Goal: Information Seeking & Learning: Learn about a topic

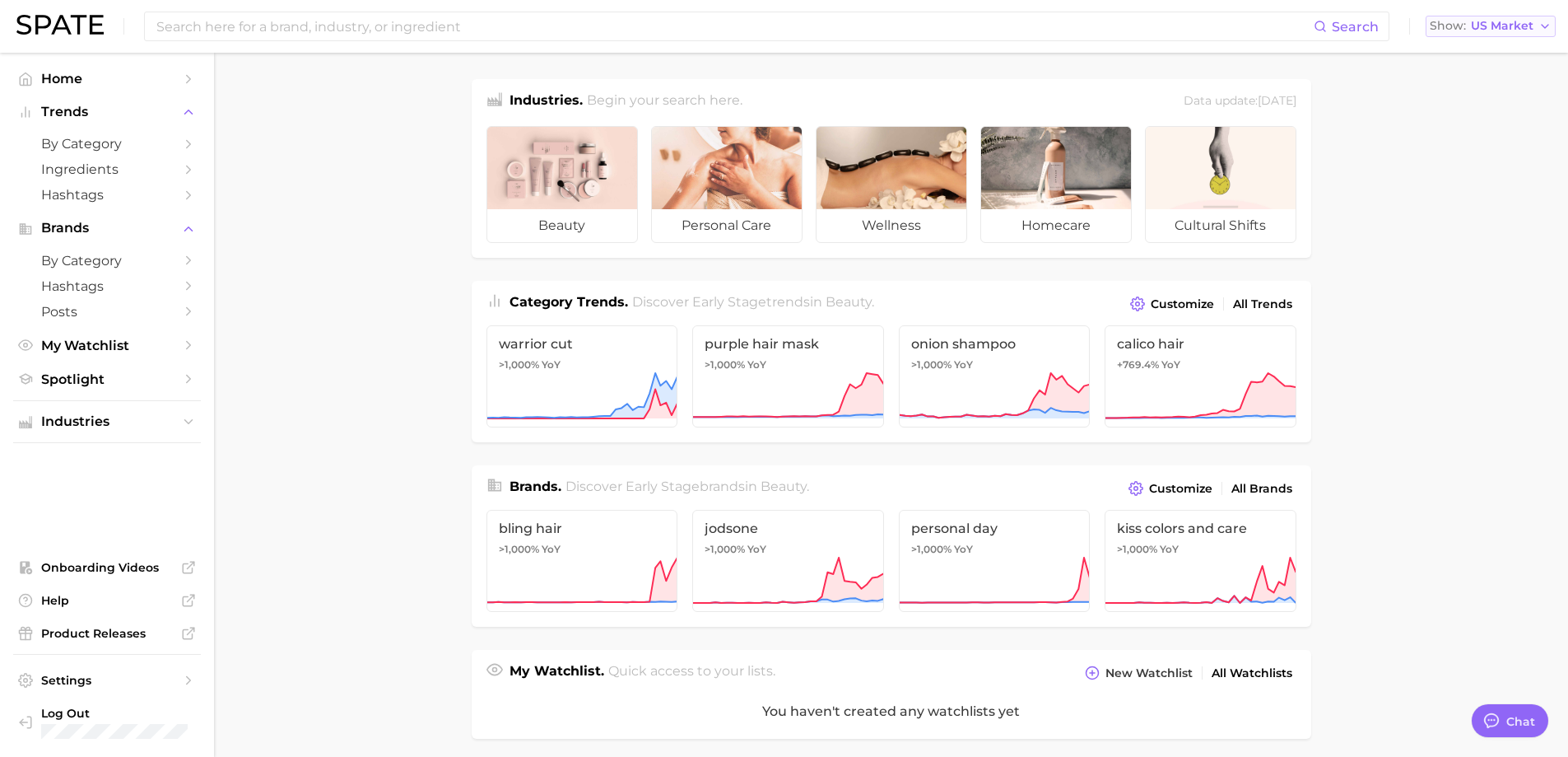
click at [1473, 31] on span "US Market" at bounding box center [1502, 25] width 62 height 9
click at [1478, 88] on span "[GEOGRAPHIC_DATA]" at bounding box center [1483, 83] width 128 height 14
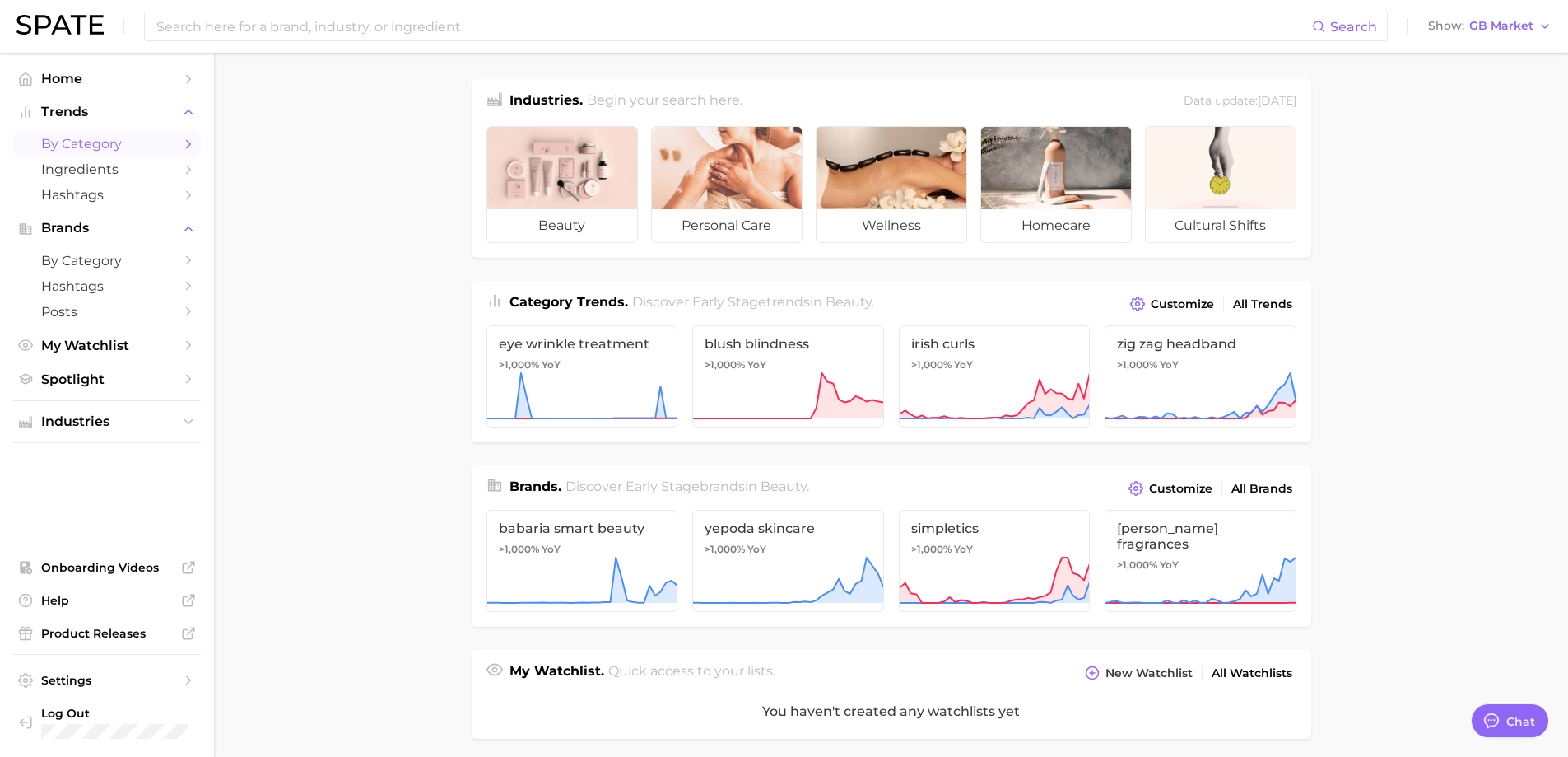
click at [123, 153] on link "by Category" at bounding box center [107, 143] width 187 height 26
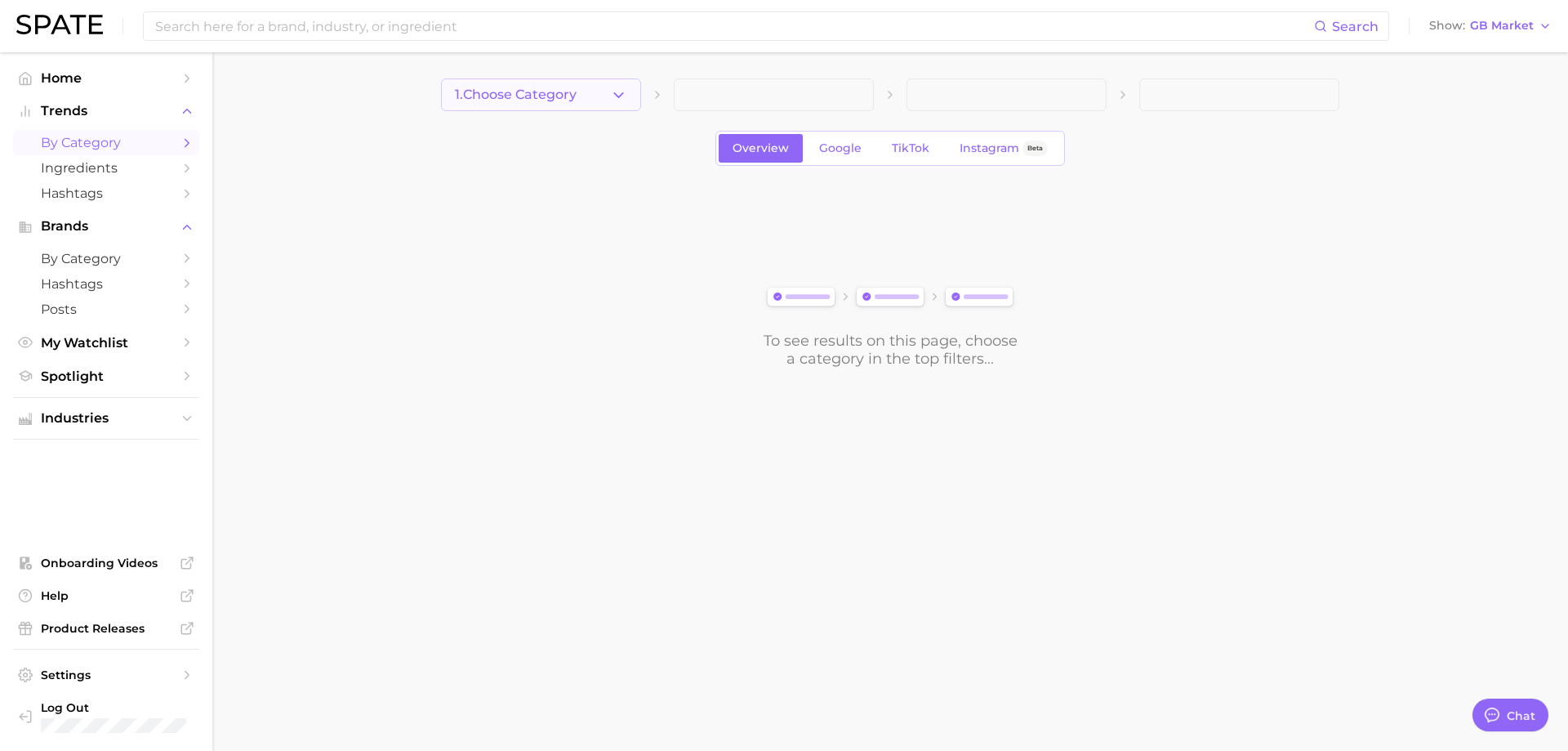
click at [617, 93] on icon "button" at bounding box center [618, 95] width 17 height 17
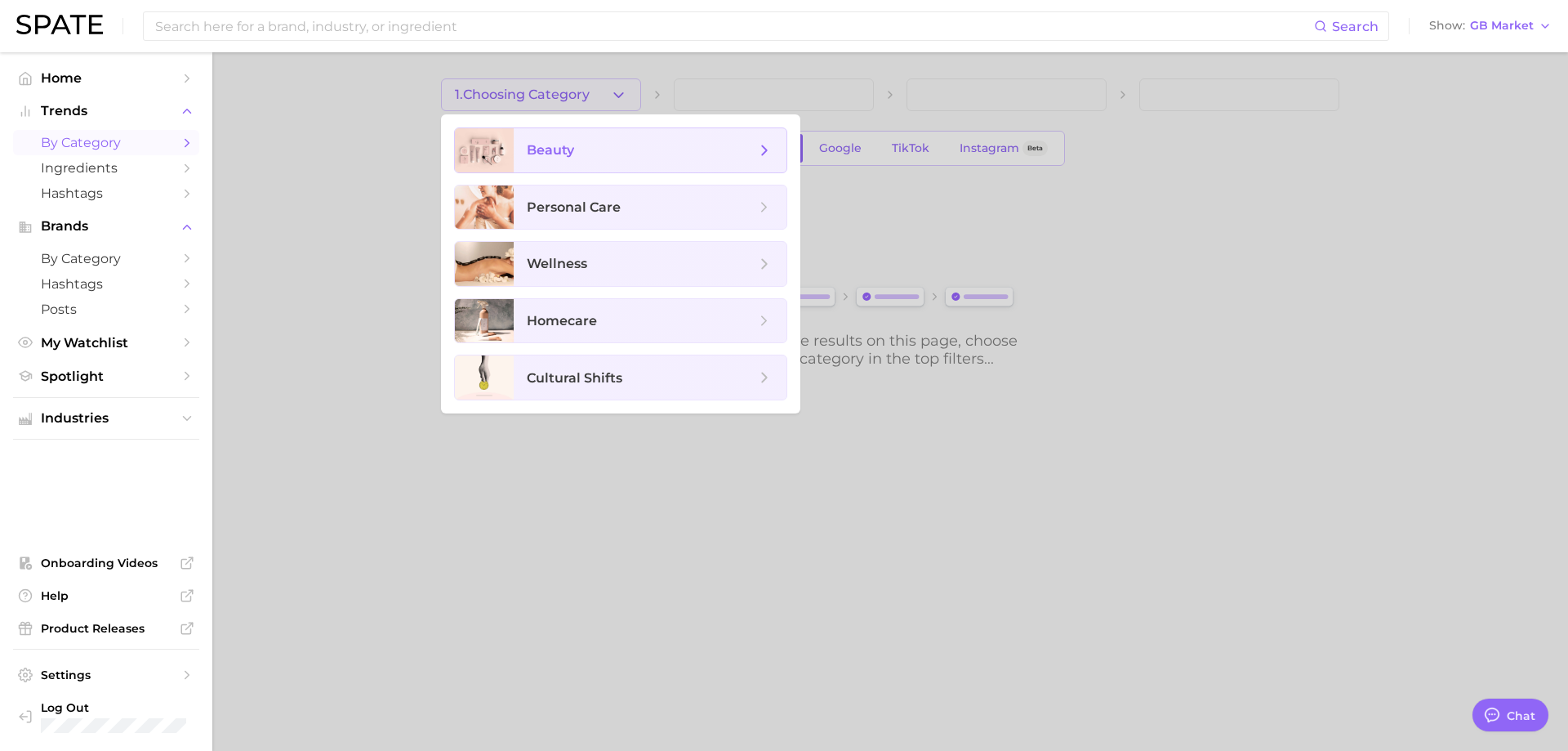
click at [604, 151] on span "beauty" at bounding box center [641, 150] width 229 height 18
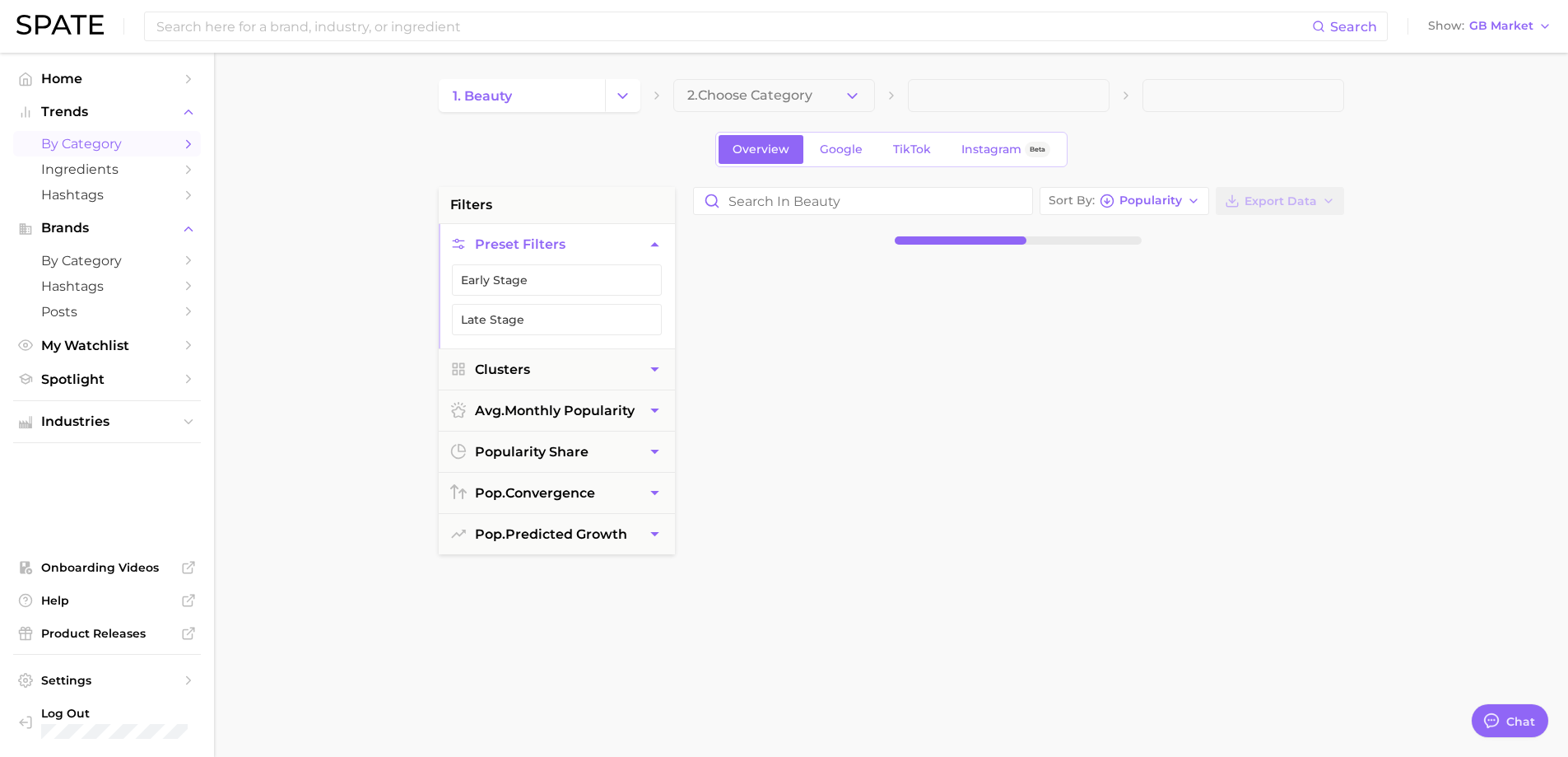
click at [777, 95] on span "2. Choose Category" at bounding box center [750, 95] width 125 height 14
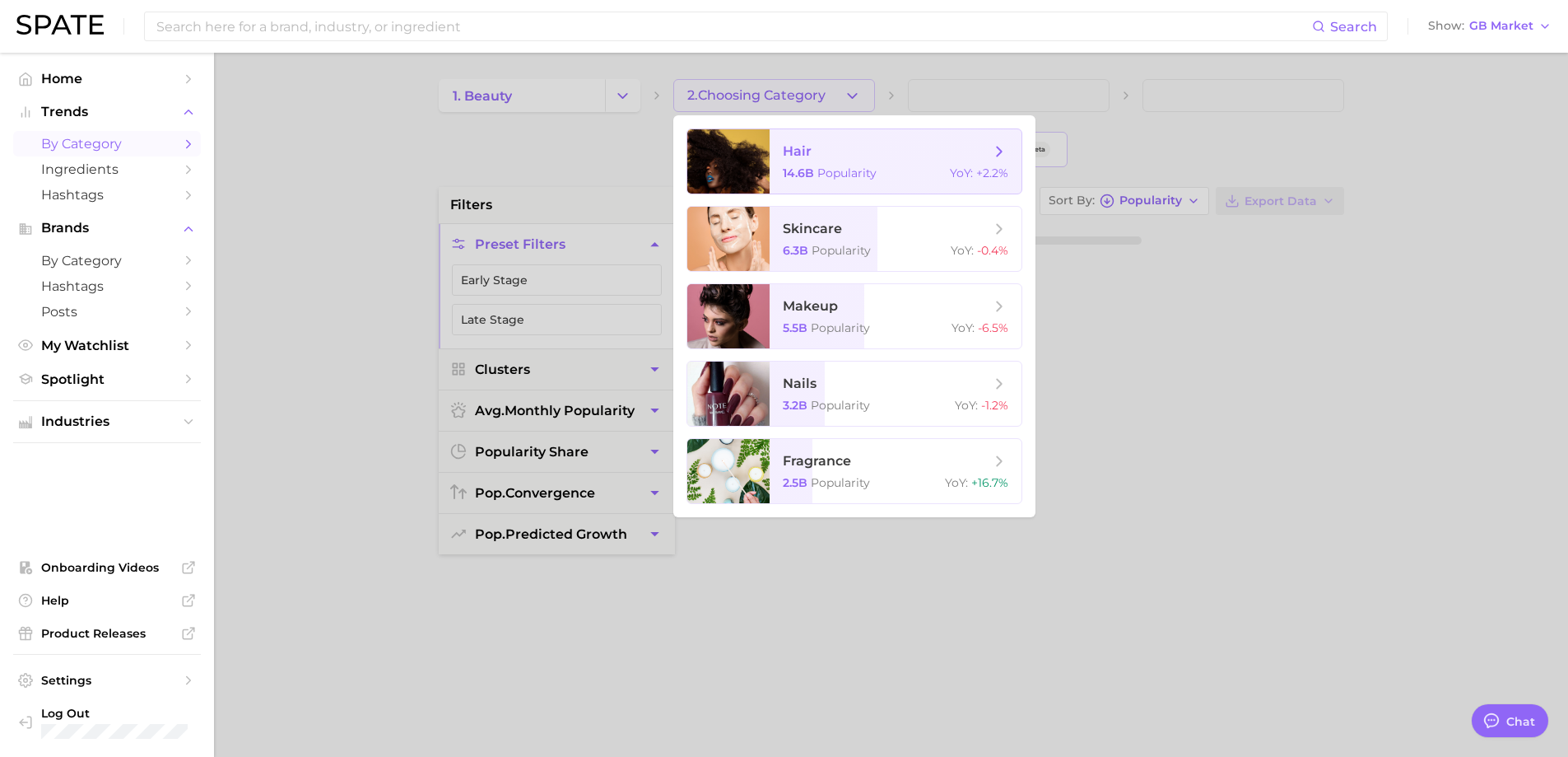
click at [769, 153] on span "hair 14.6b Popularity YoY : +2.2%" at bounding box center [895, 161] width 252 height 64
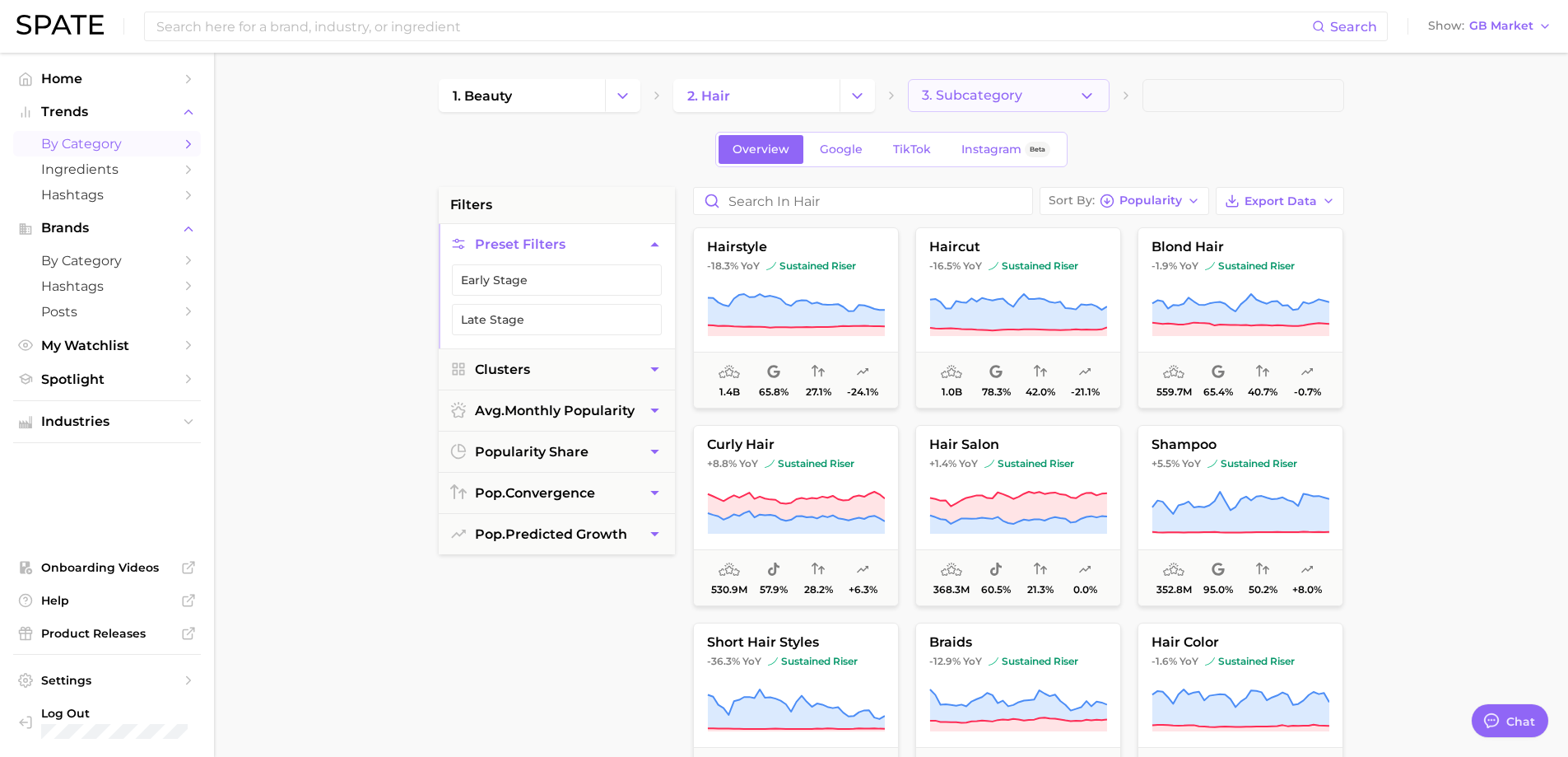
click at [962, 104] on button "3. Subcategory" at bounding box center [1008, 95] width 202 height 33
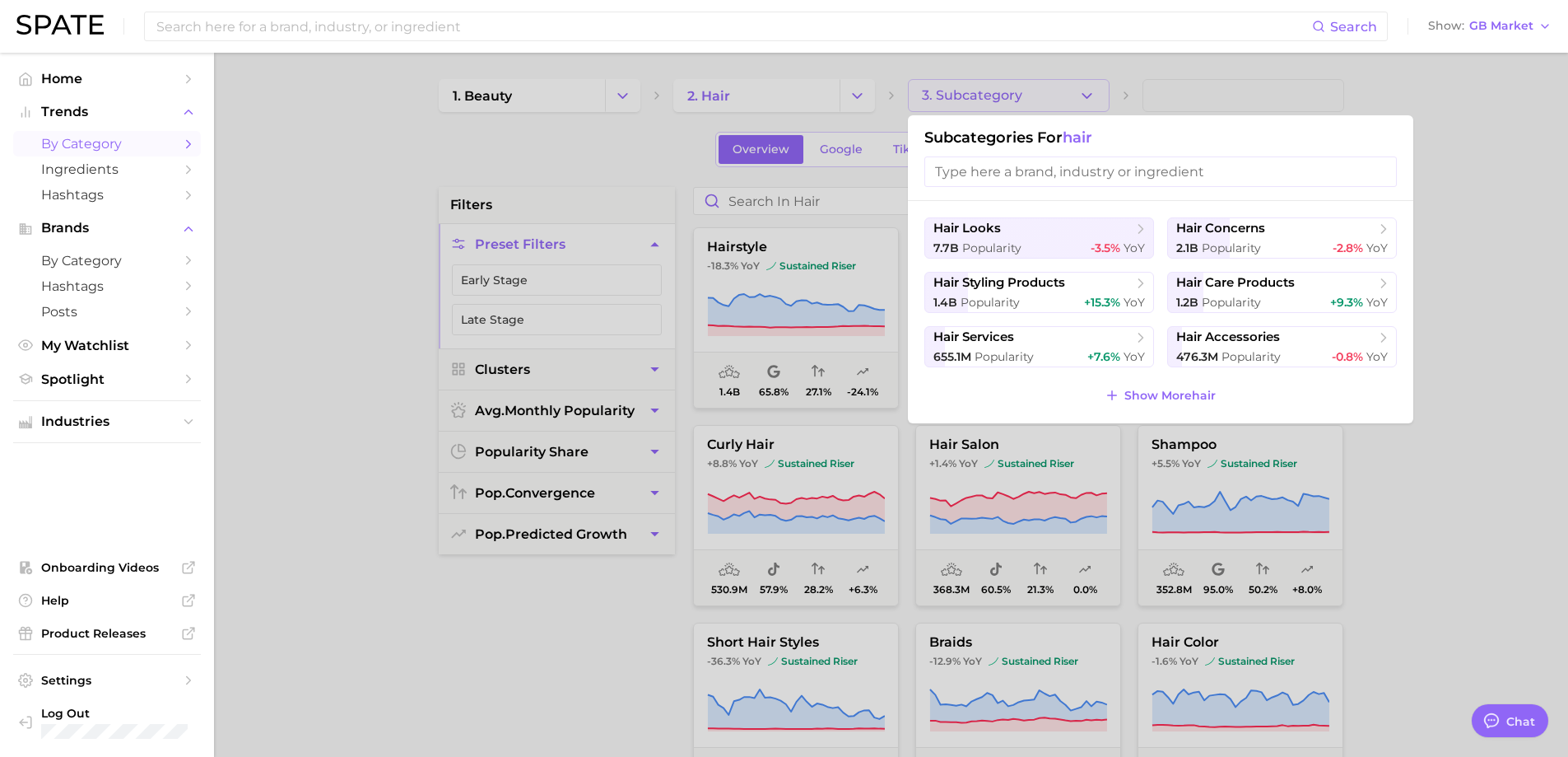
click at [985, 172] on input "search" at bounding box center [1159, 172] width 472 height 31
drag, startPoint x: 410, startPoint y: 247, endPoint x: 831, endPoint y: 202, distance: 423.4
click at [413, 247] on div at bounding box center [784, 378] width 1568 height 757
click at [833, 202] on input "Search in hair" at bounding box center [863, 200] width 338 height 26
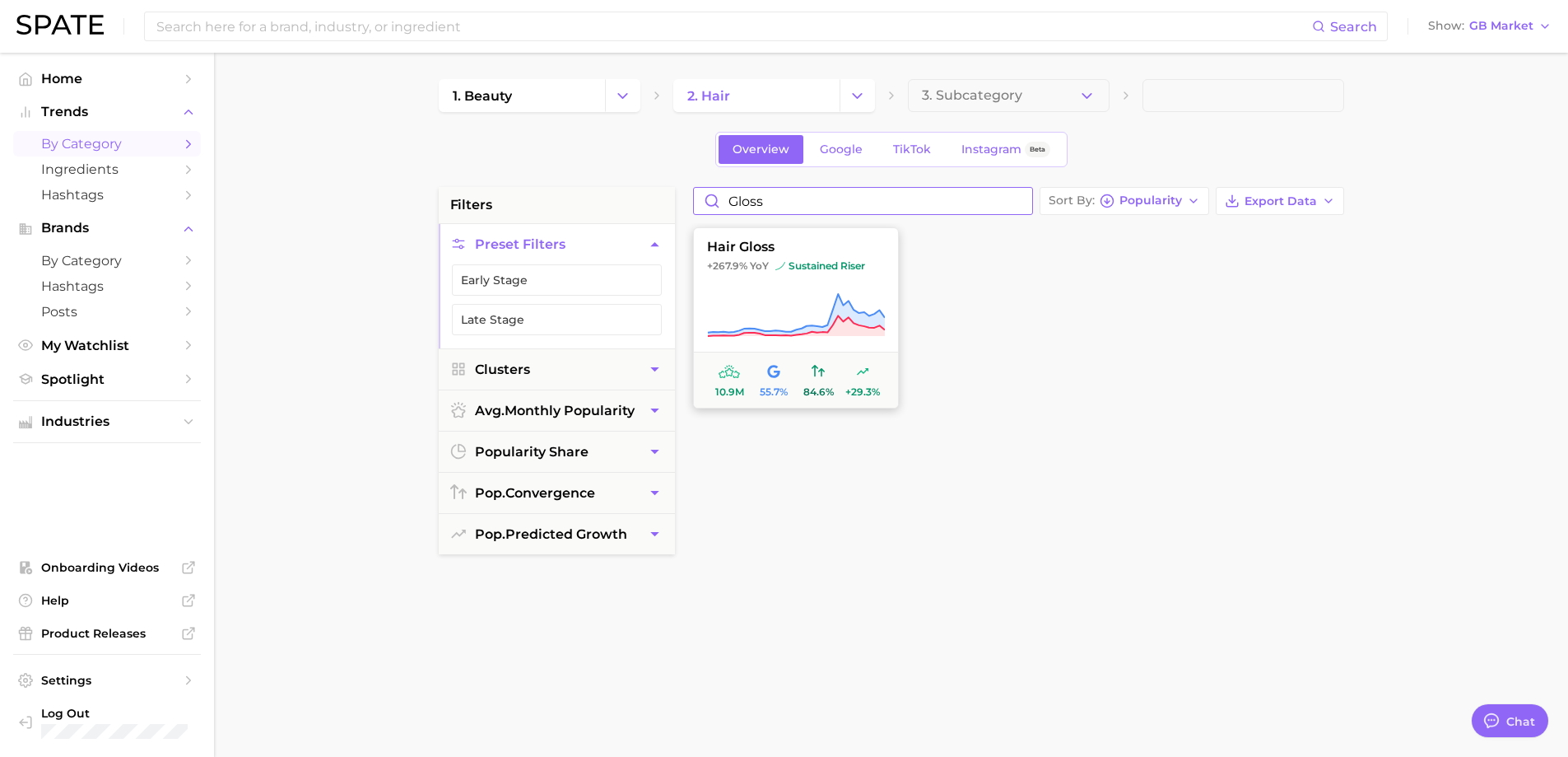
type input "gloss"
click at [799, 255] on span "hair gloss" at bounding box center [796, 246] width 204 height 14
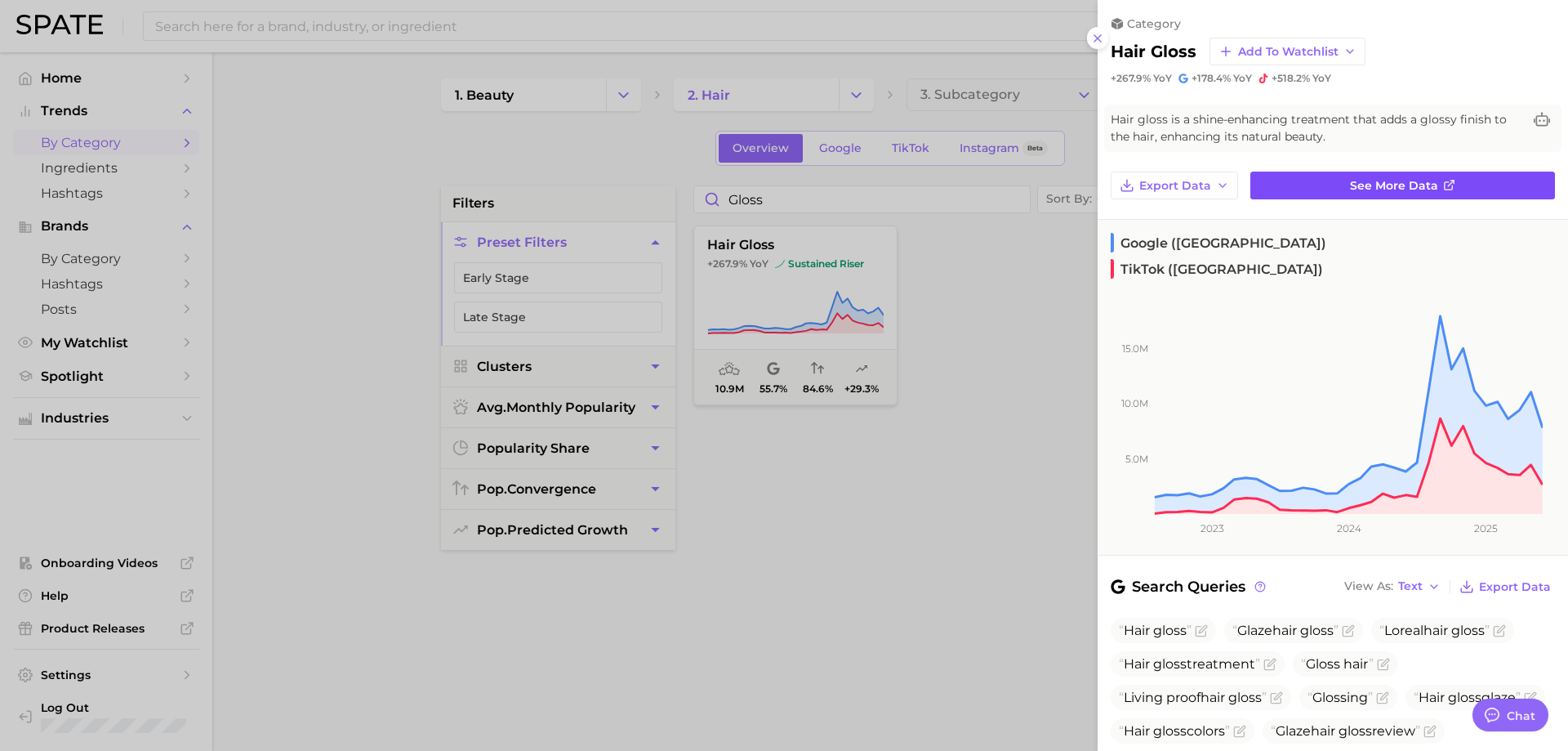
click at [1331, 179] on link "See more data" at bounding box center [1402, 185] width 304 height 28
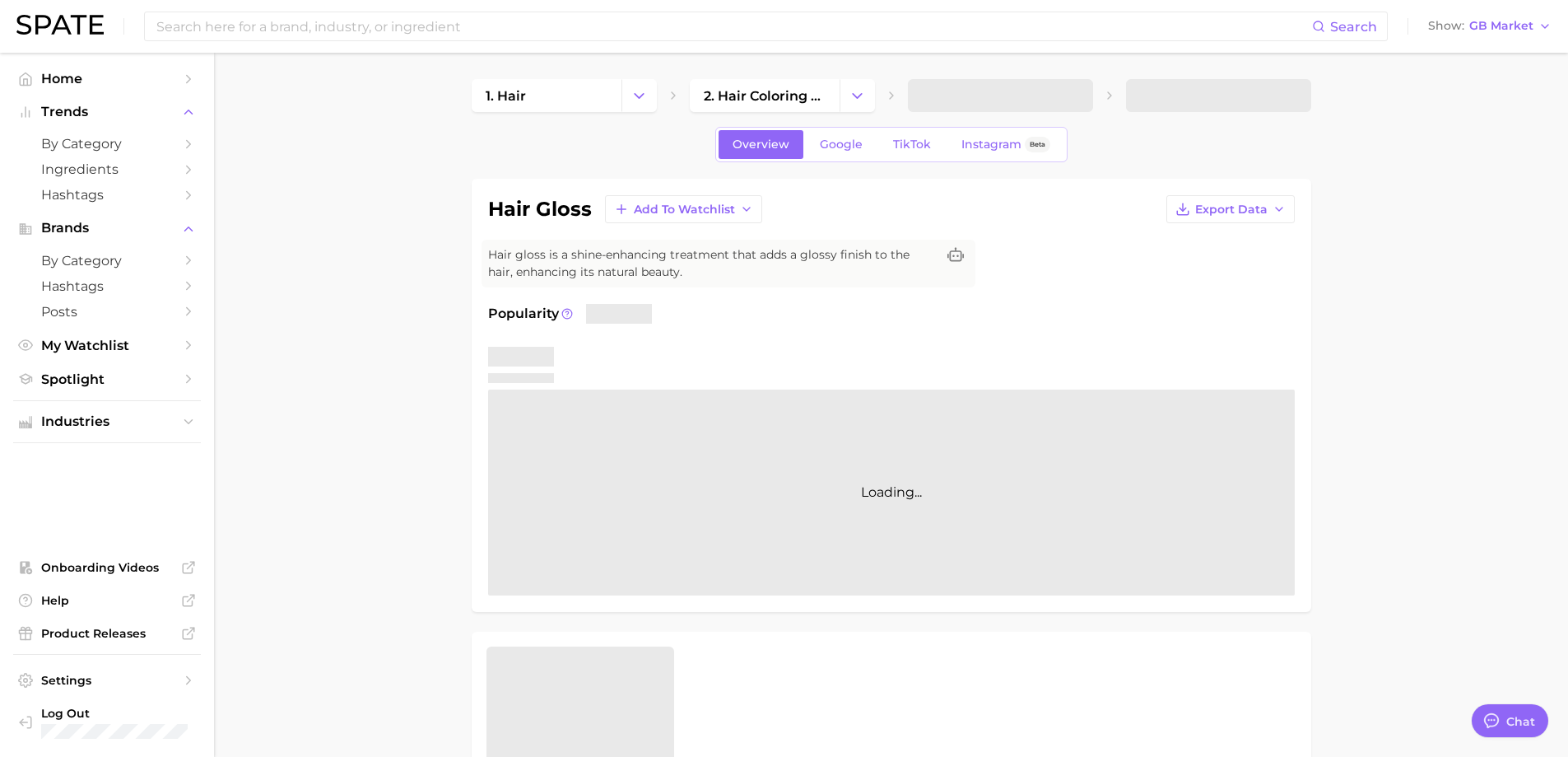
type textarea "x"
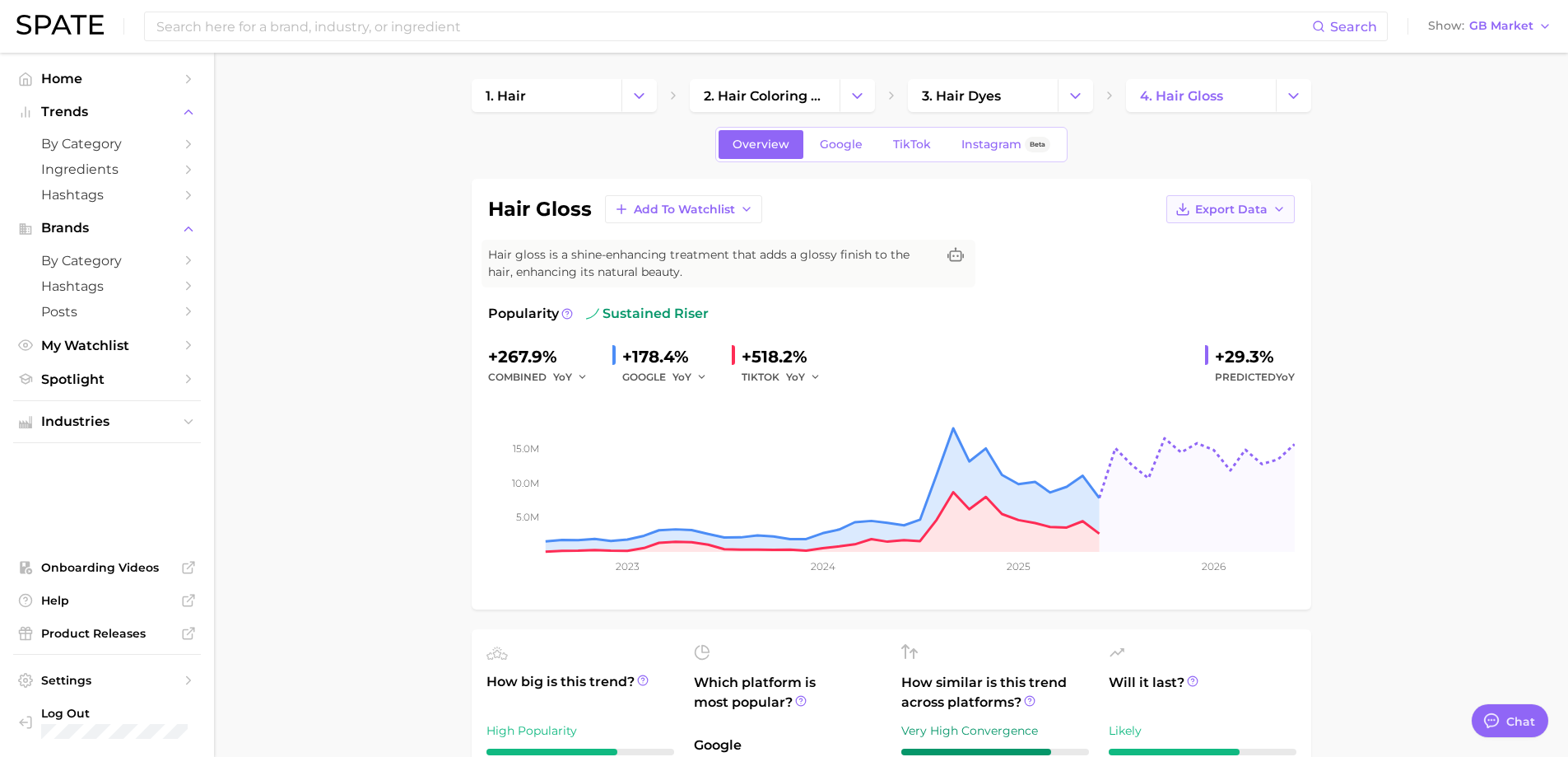
click at [1276, 209] on polyline "button" at bounding box center [1279, 209] width 7 height 3
click at [1201, 269] on span "Time Series Image" at bounding box center [1196, 269] width 111 height 14
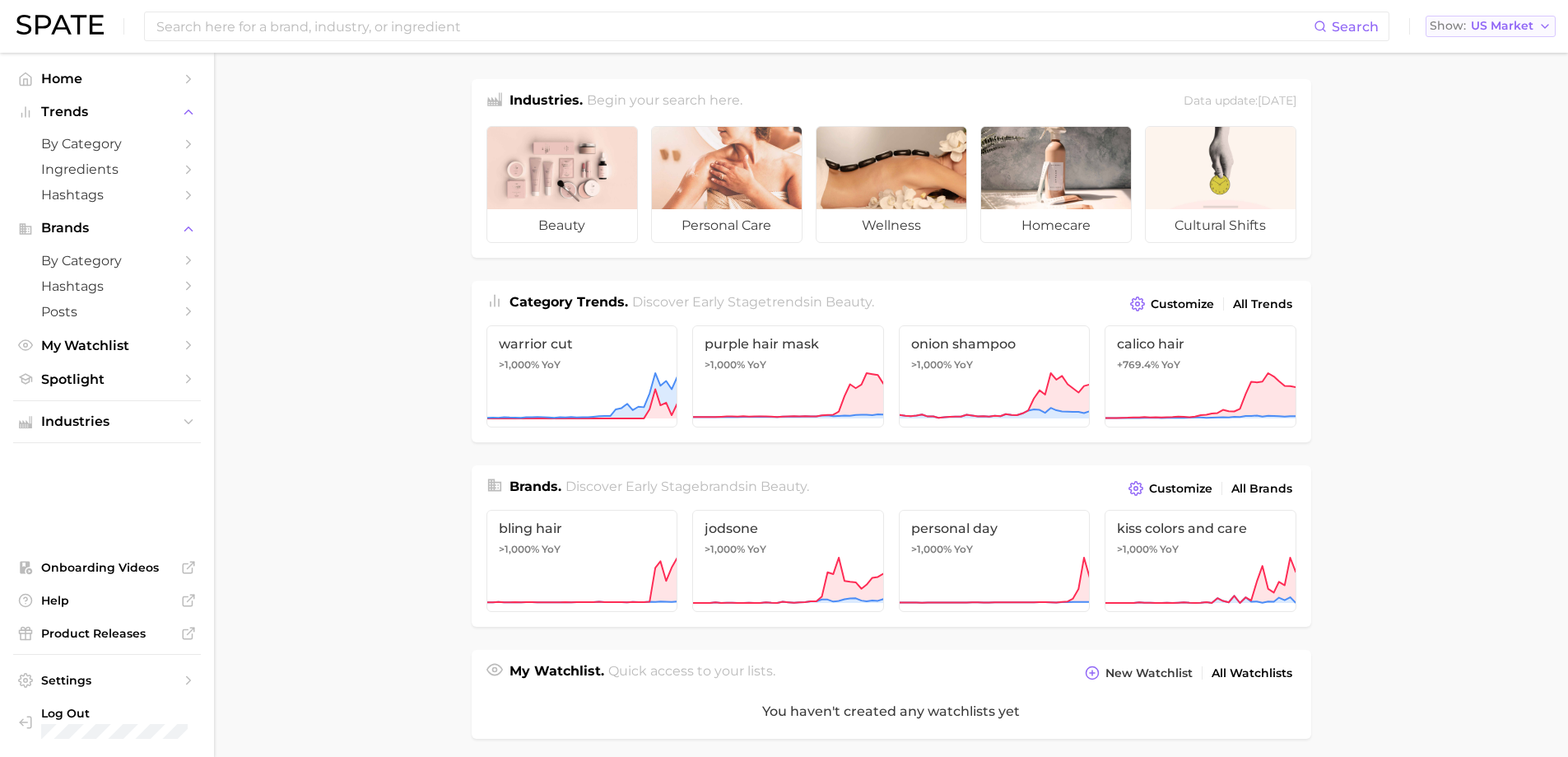
click at [1503, 29] on span "US Market" at bounding box center [1502, 25] width 62 height 9
click at [1494, 78] on span "[GEOGRAPHIC_DATA]" at bounding box center [1483, 83] width 128 height 14
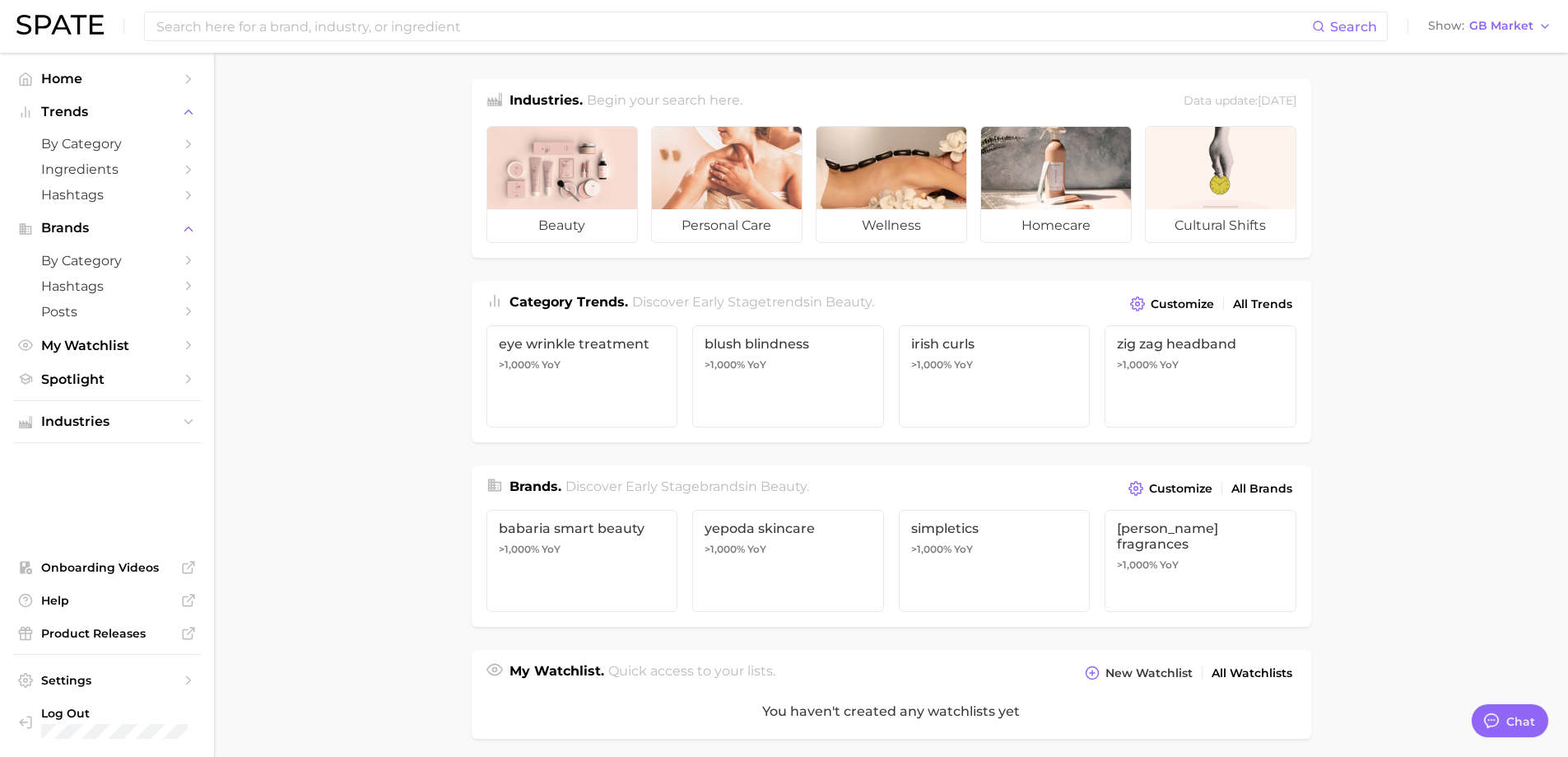
type textarea "x"
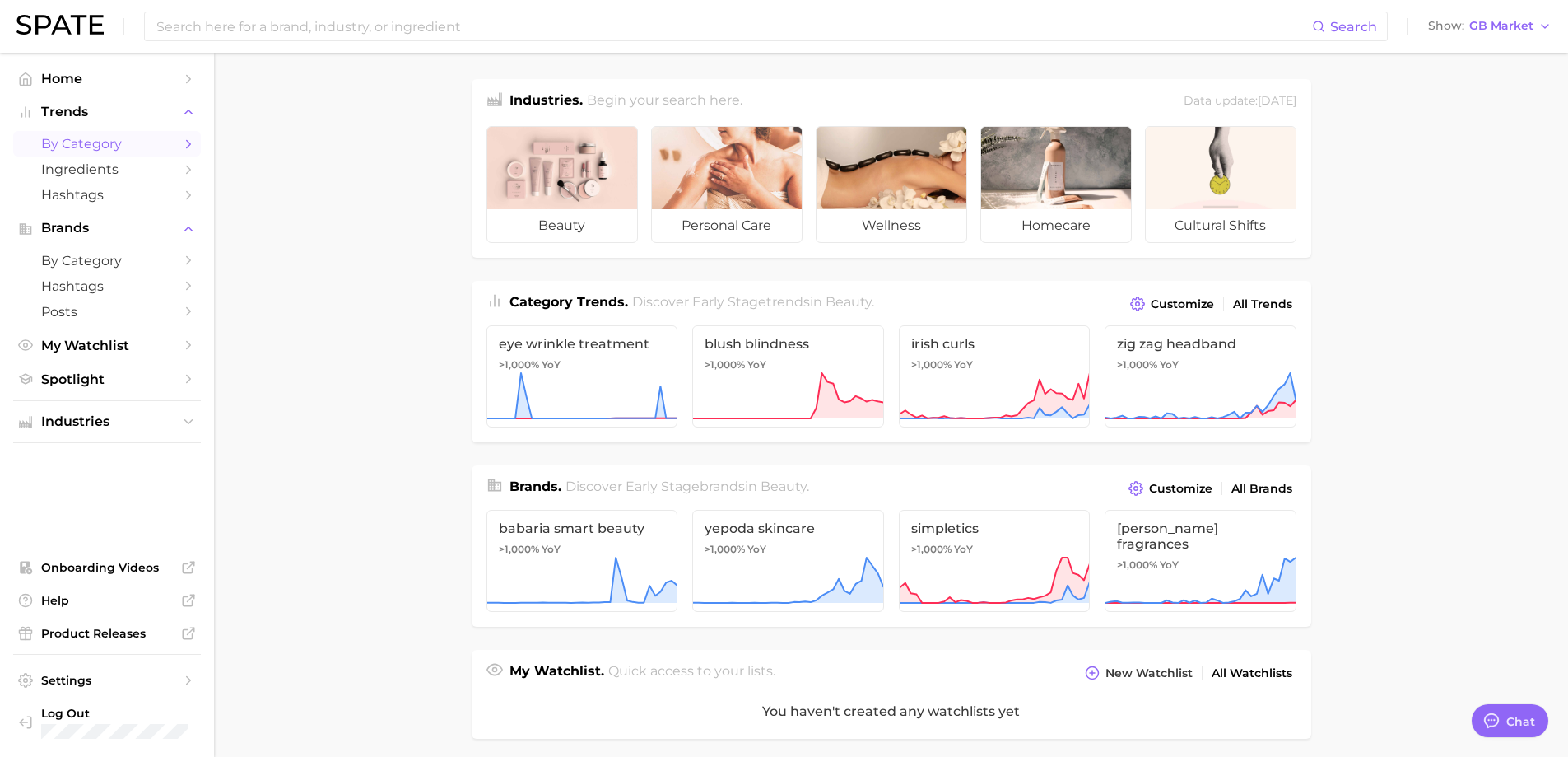
click at [123, 155] on link "by Category" at bounding box center [107, 143] width 187 height 26
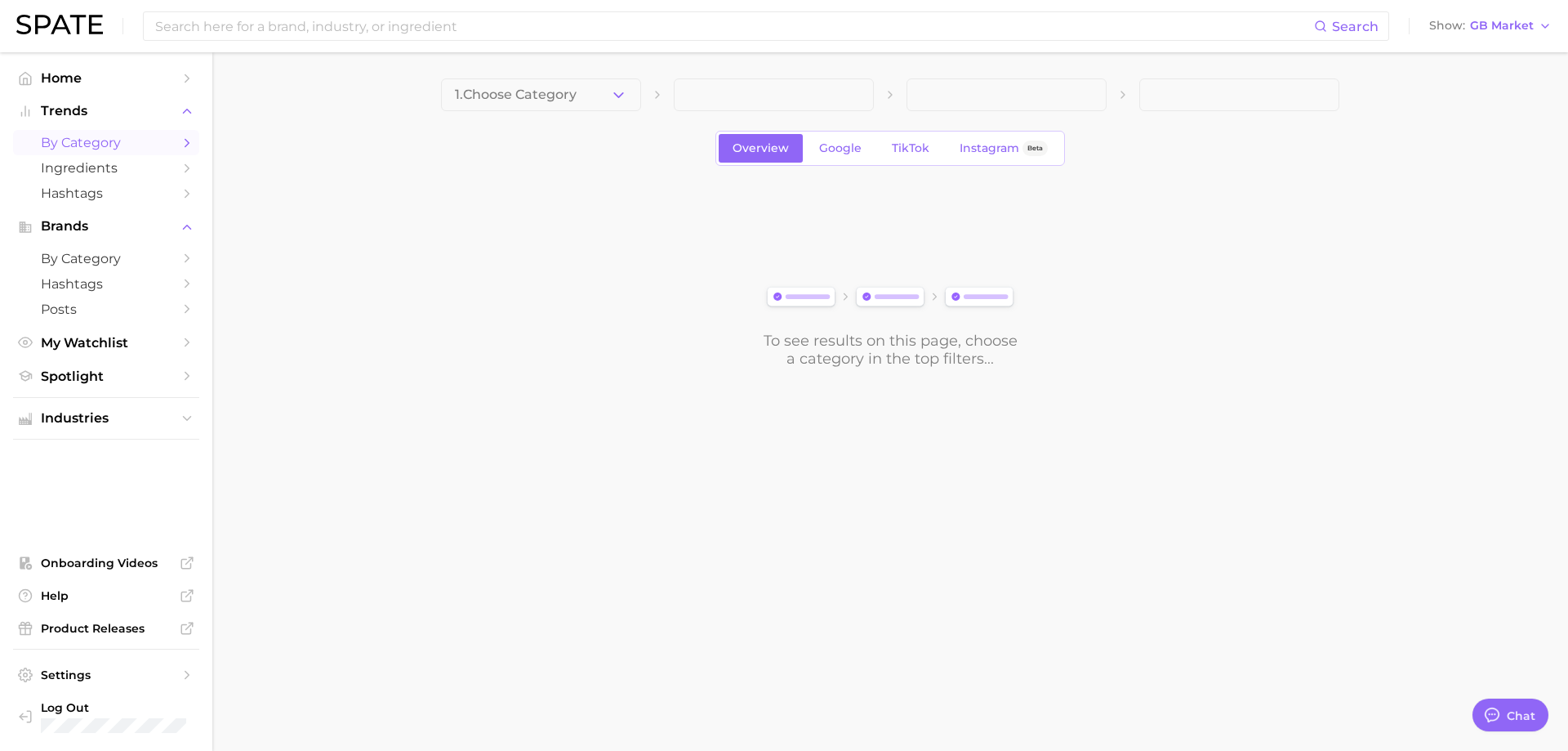
click at [633, 95] on button "1. Choose Category" at bounding box center [541, 94] width 200 height 32
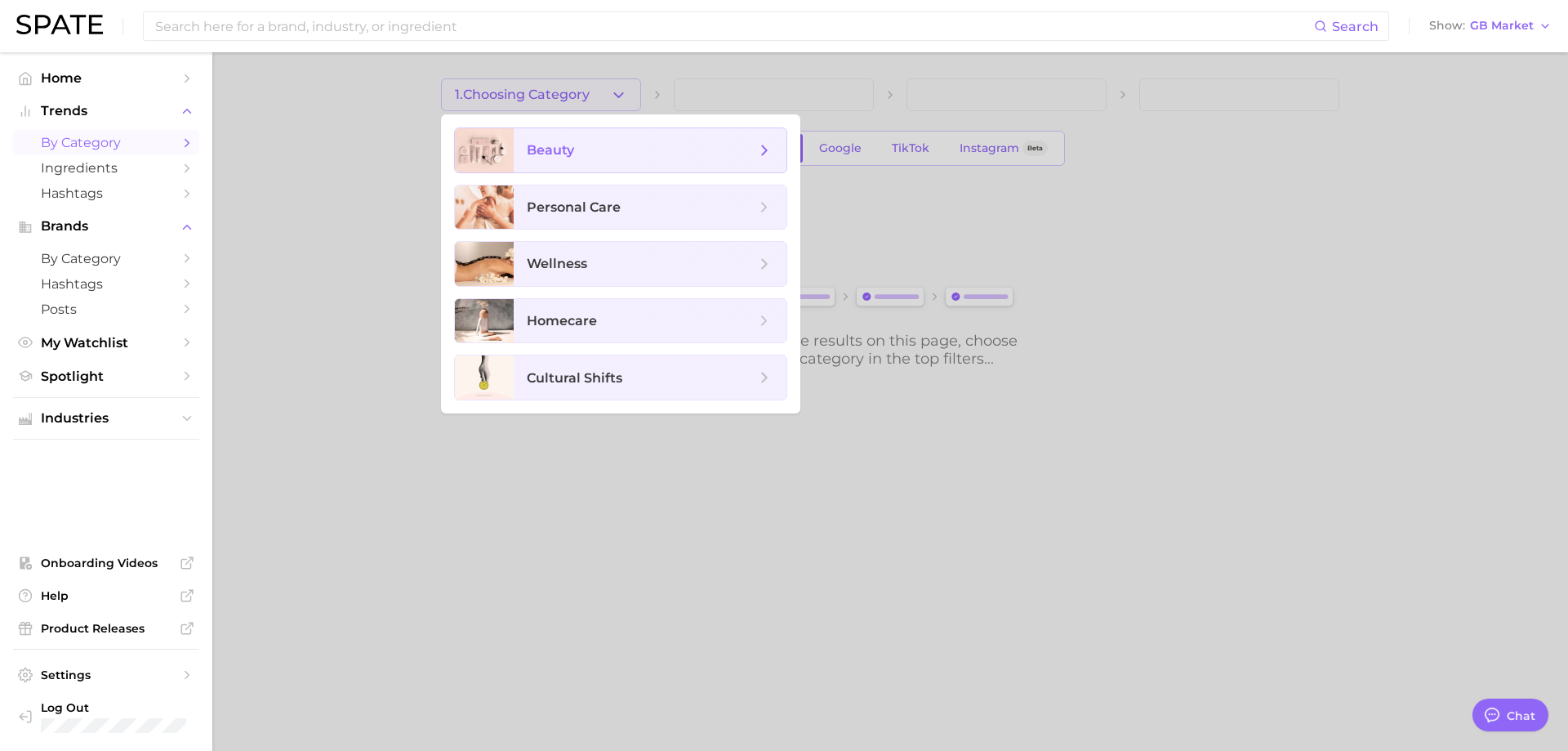
click at [644, 151] on span "beauty" at bounding box center [641, 150] width 229 height 18
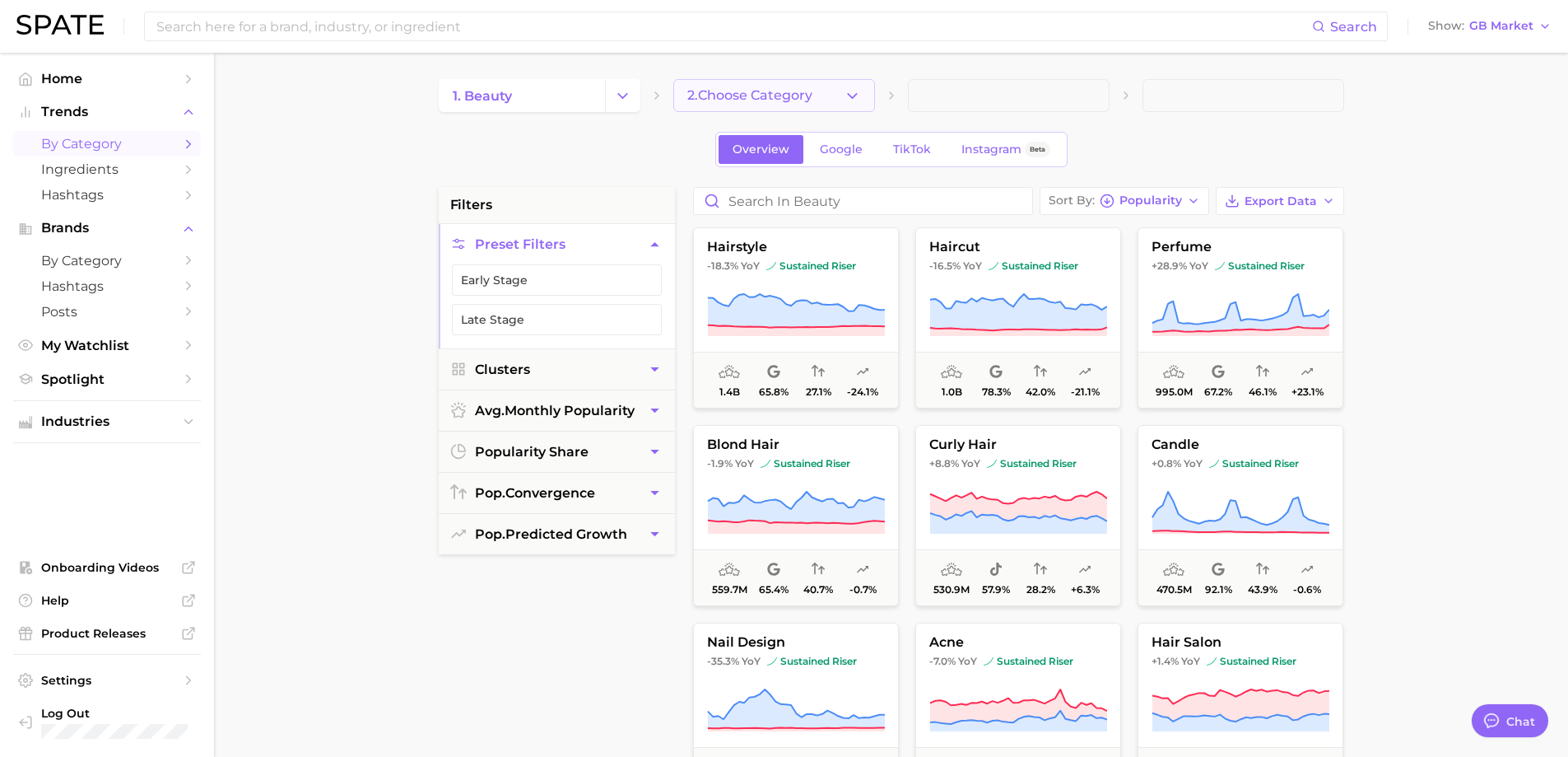
click at [836, 92] on button "2. Choose Category" at bounding box center [774, 95] width 202 height 33
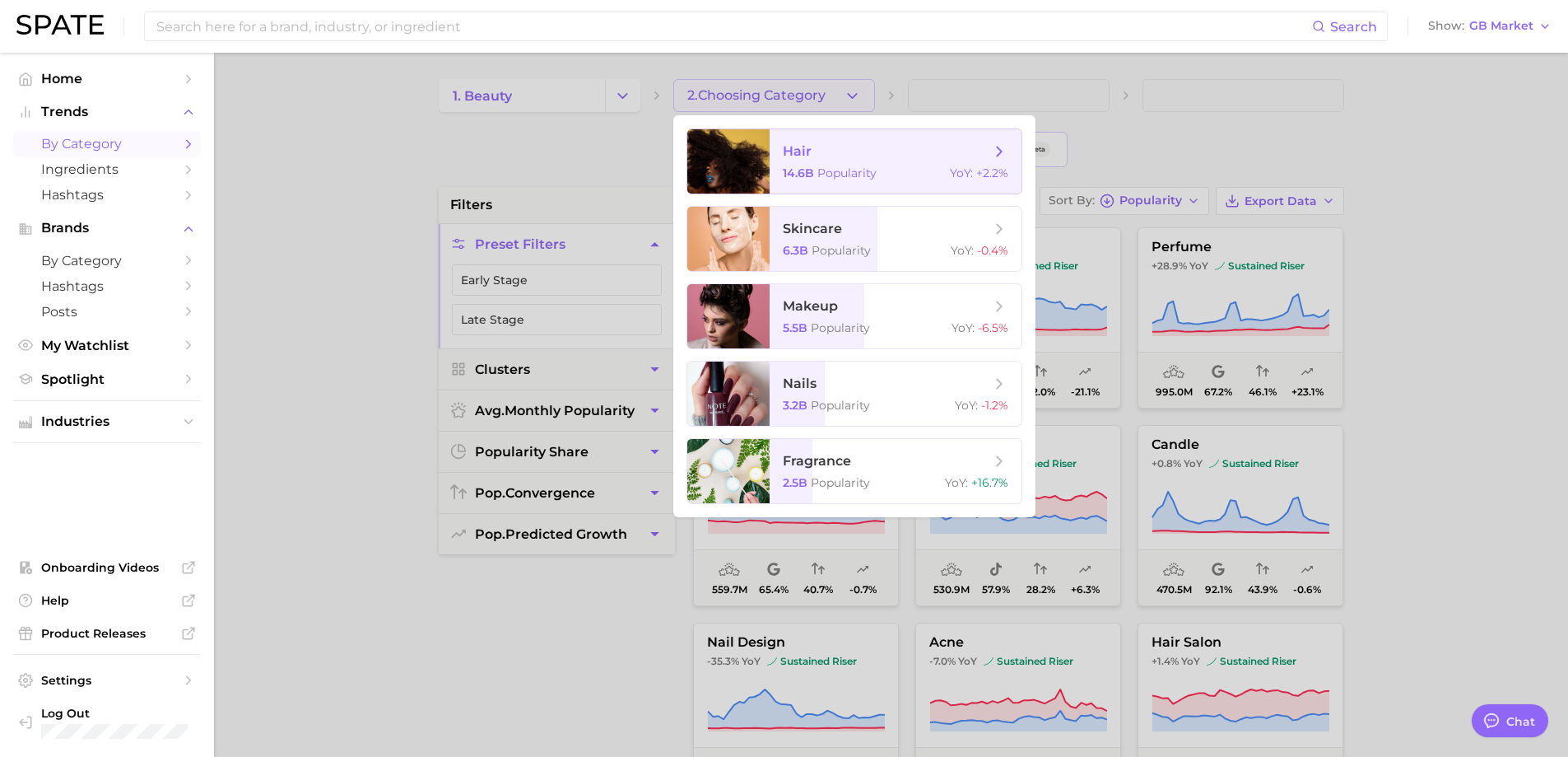
click at [821, 152] on span "hair" at bounding box center [886, 151] width 208 height 18
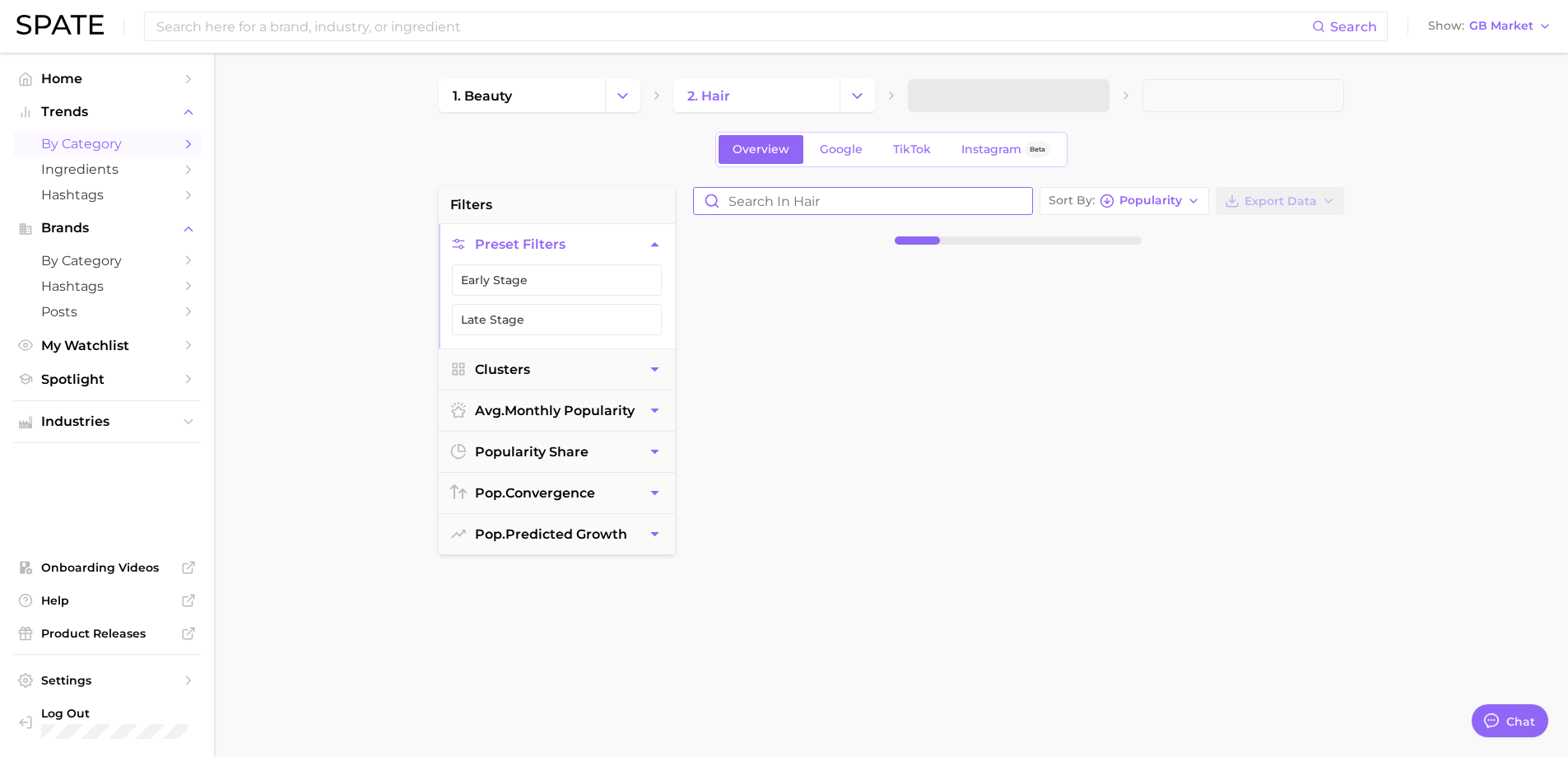
click at [782, 203] on input "Search in hair" at bounding box center [863, 200] width 338 height 26
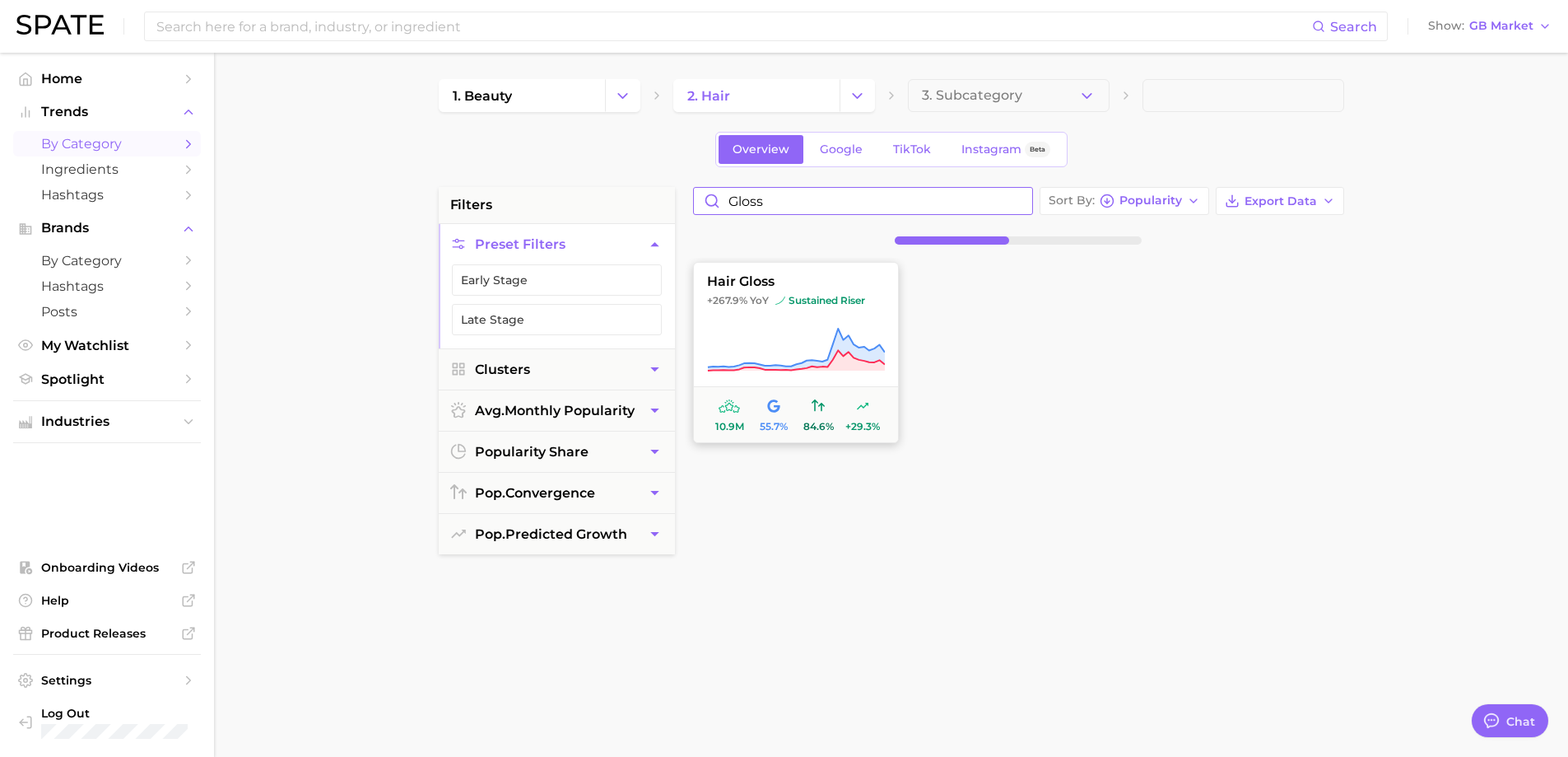
type input "gloss"
click at [741, 283] on span "hair gloss" at bounding box center [796, 281] width 204 height 14
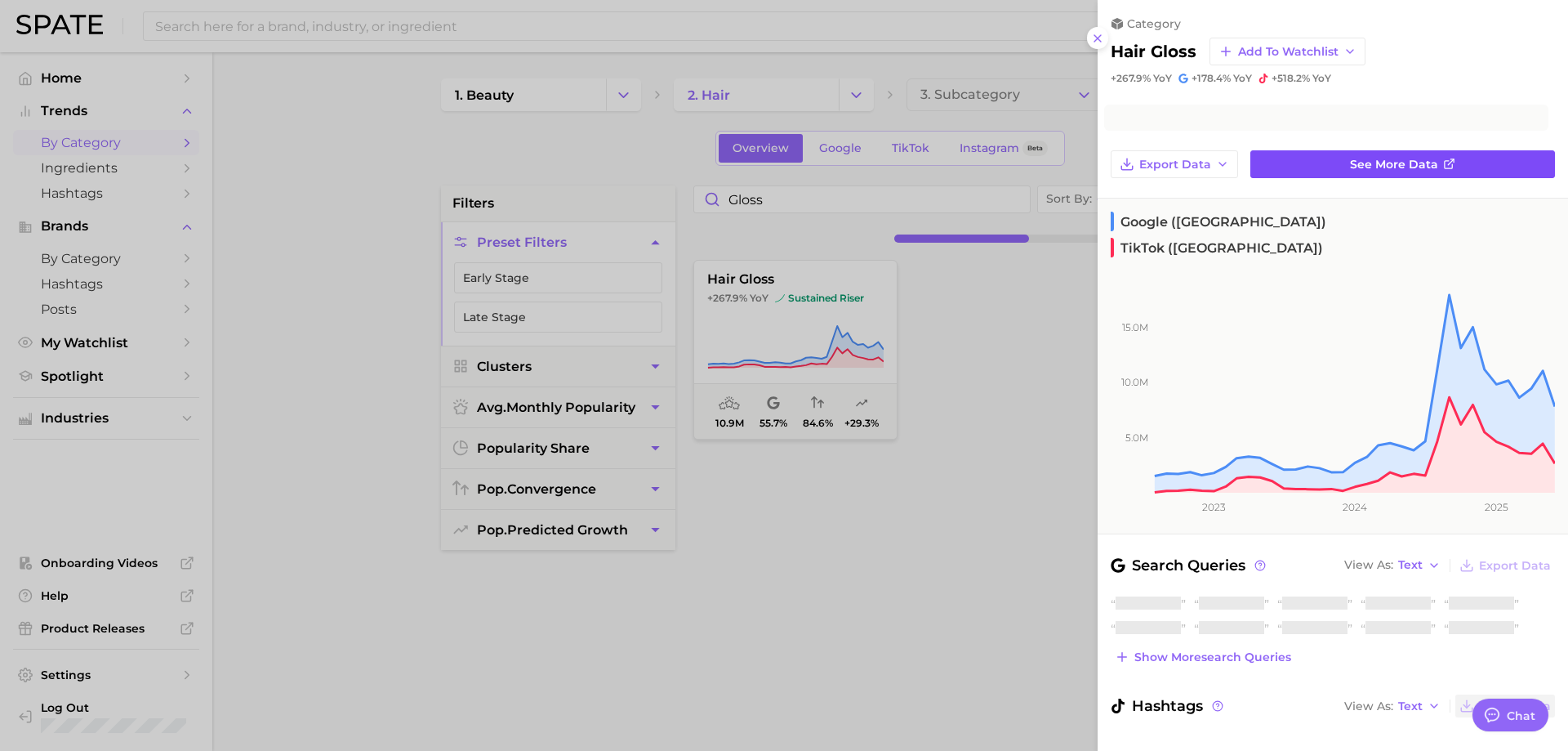
click at [1448, 164] on line at bounding box center [1451, 162] width 6 height 6
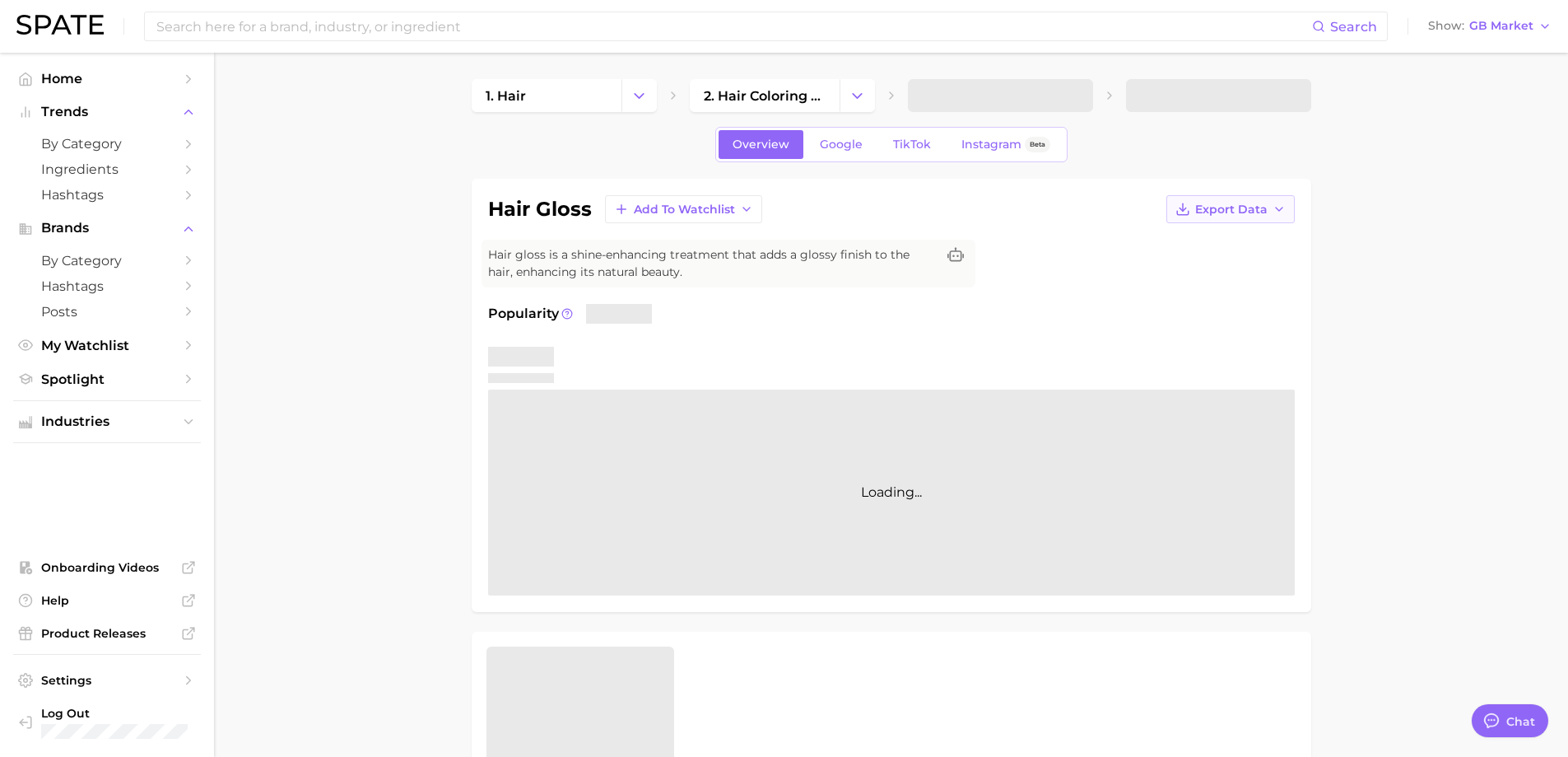
type textarea "x"
click at [1253, 214] on span "Export Data" at bounding box center [1231, 210] width 72 height 14
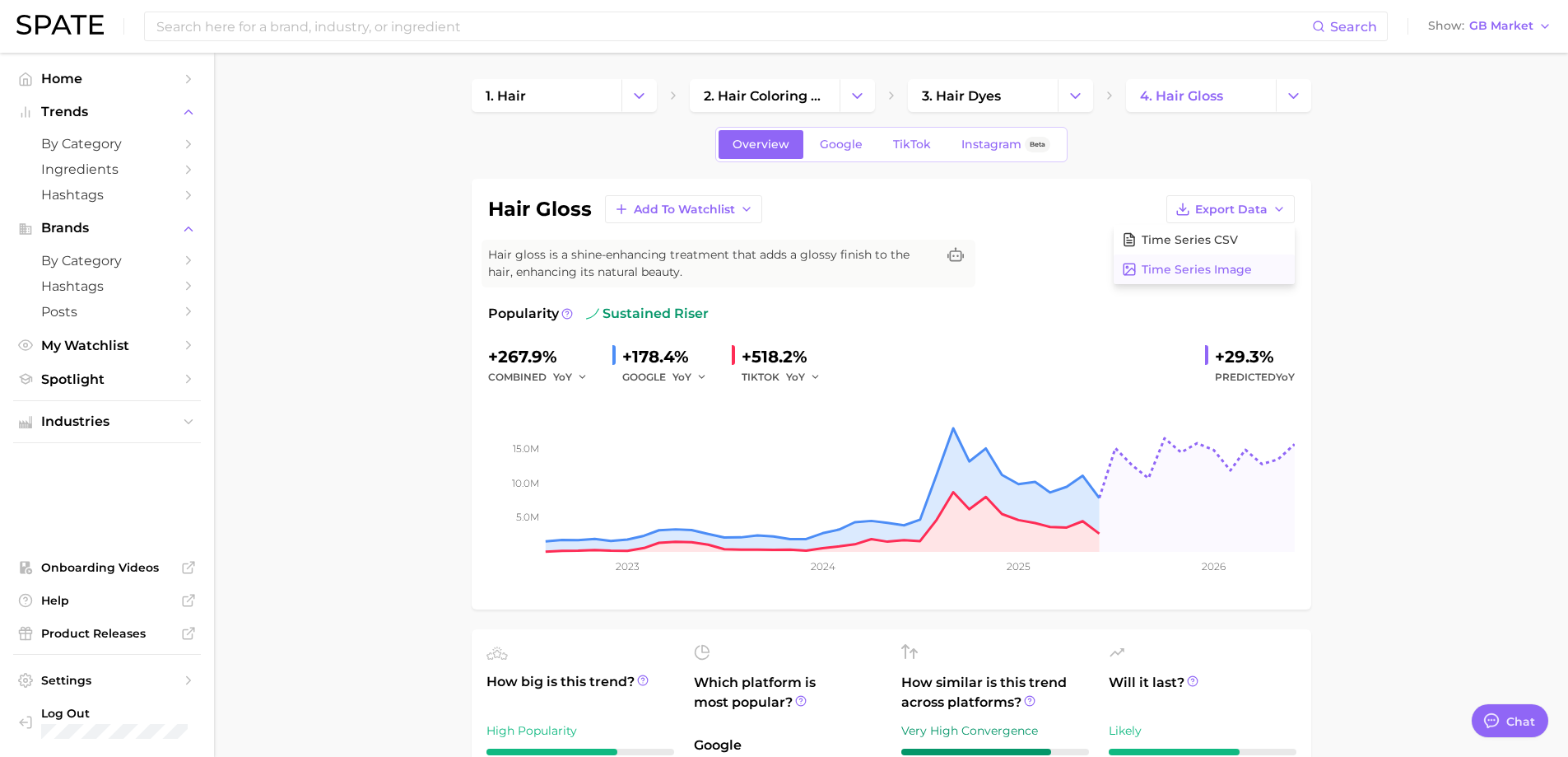
click at [1211, 275] on span "Time Series Image" at bounding box center [1196, 269] width 111 height 14
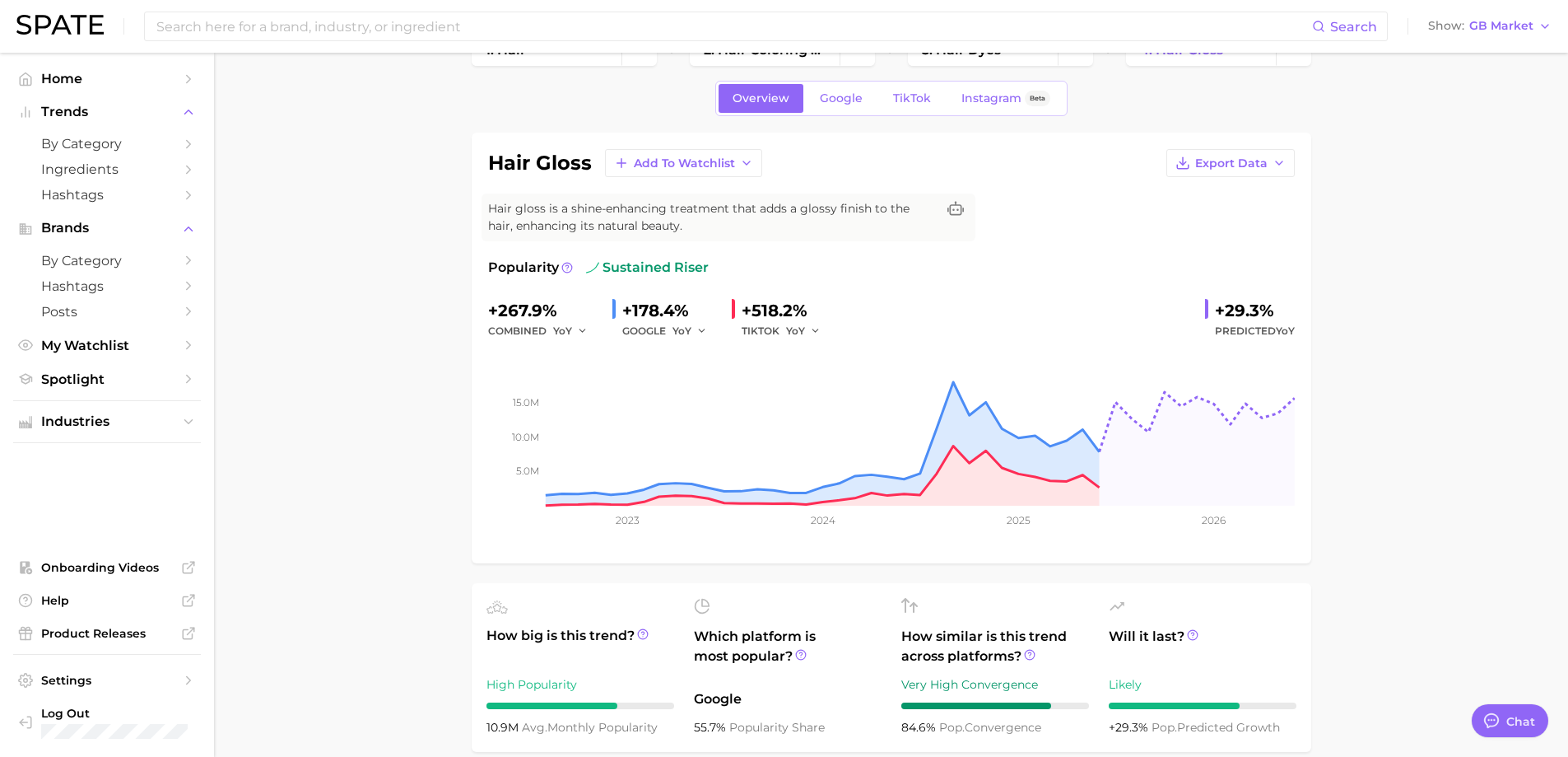
scroll to position [83, 0]
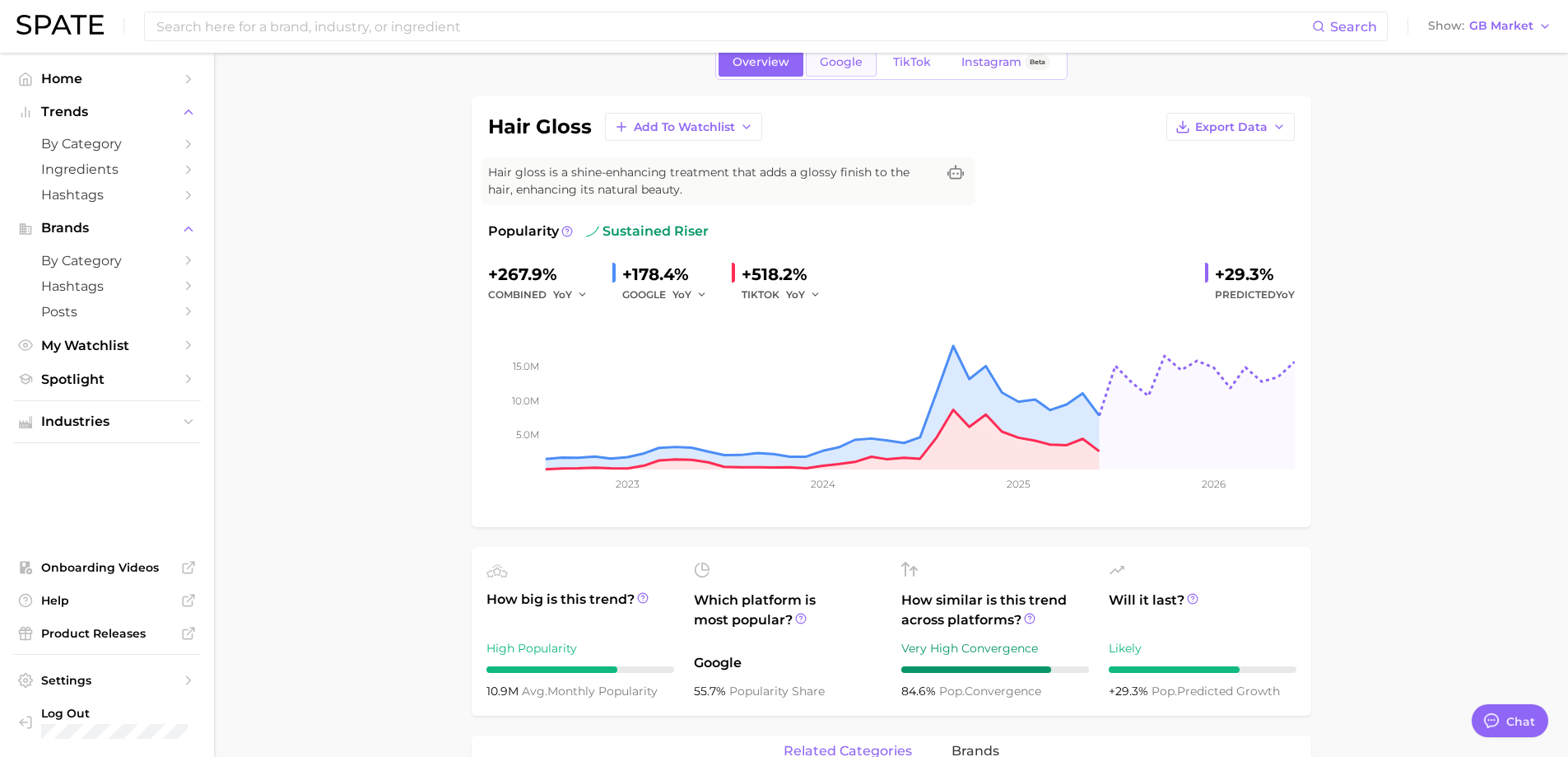
click at [835, 66] on span "Google" at bounding box center [841, 62] width 43 height 14
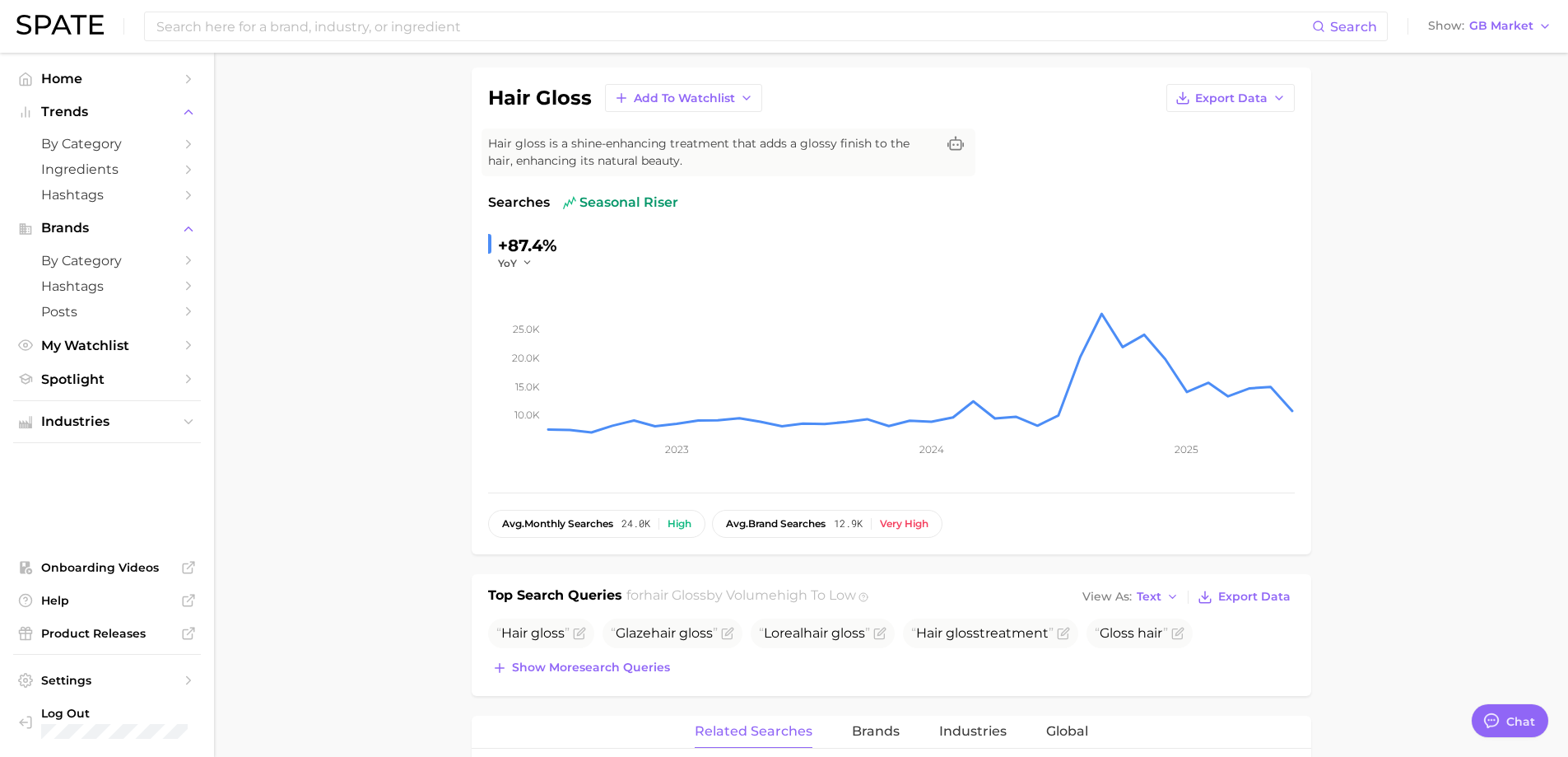
scroll to position [83, 0]
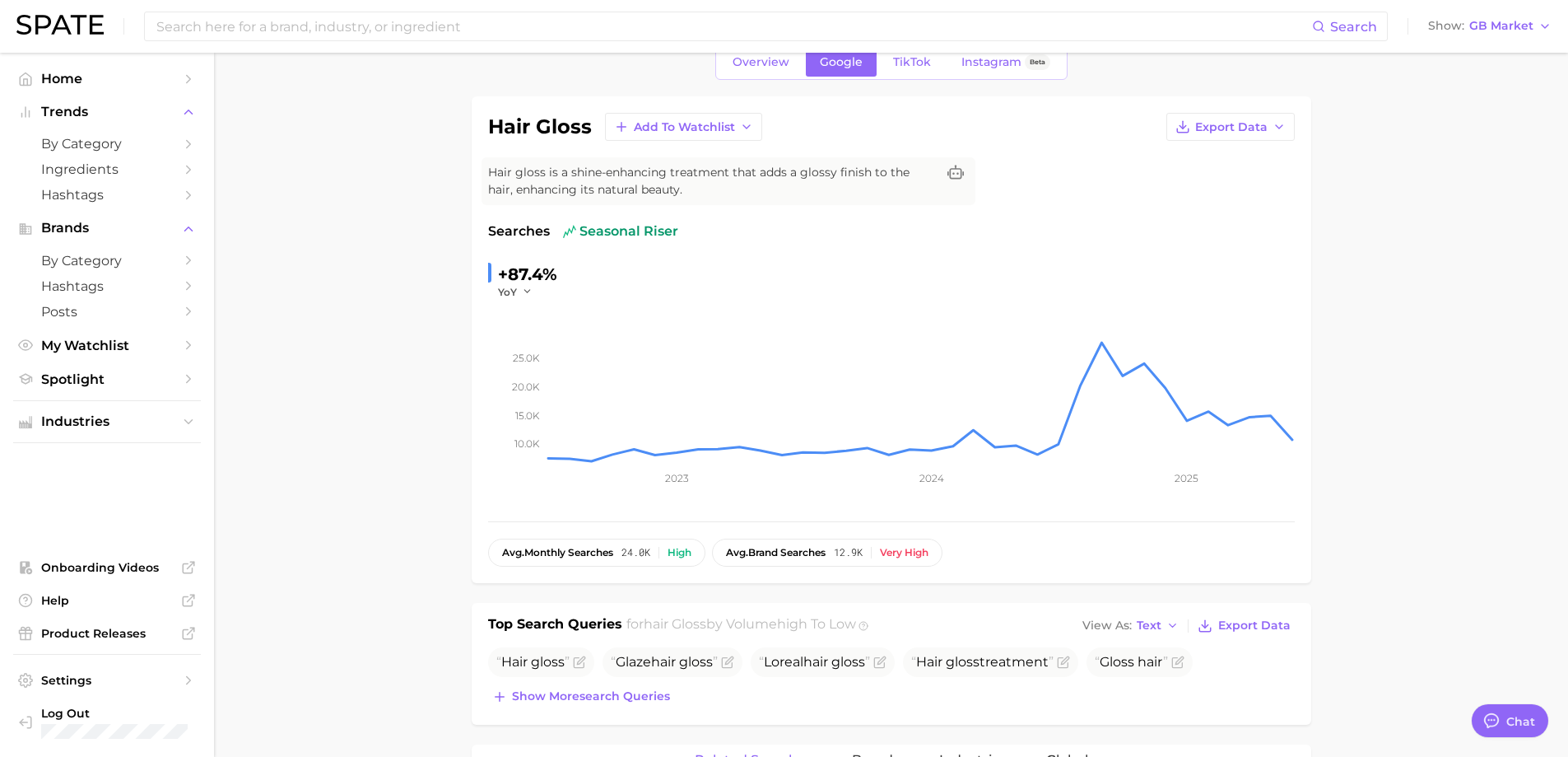
click at [594, 230] on span "seasonal riser" at bounding box center [621, 231] width 115 height 20
click at [902, 67] on span "TikTok" at bounding box center [911, 62] width 37 height 14
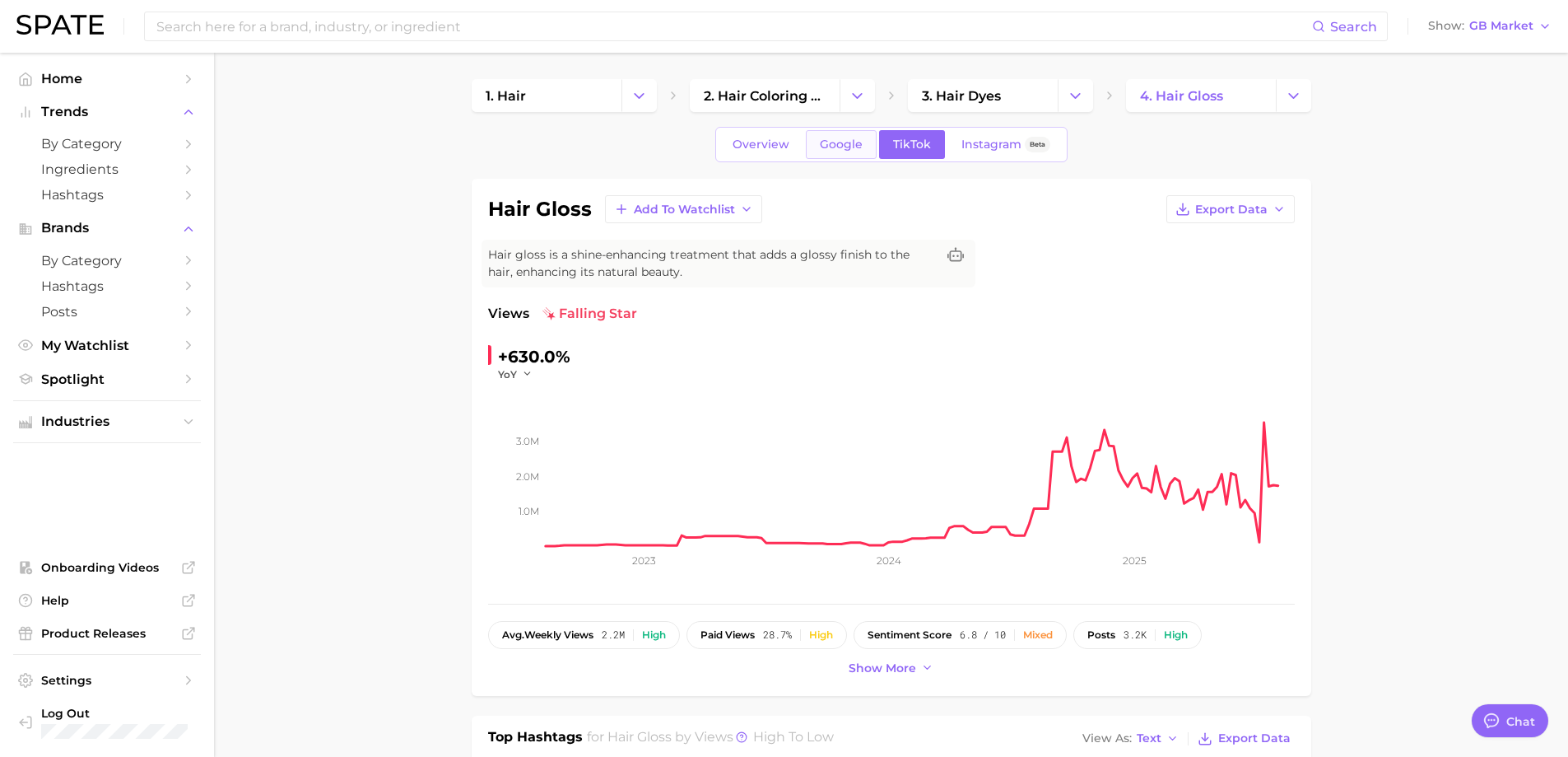
click at [832, 144] on span "Google" at bounding box center [841, 144] width 43 height 14
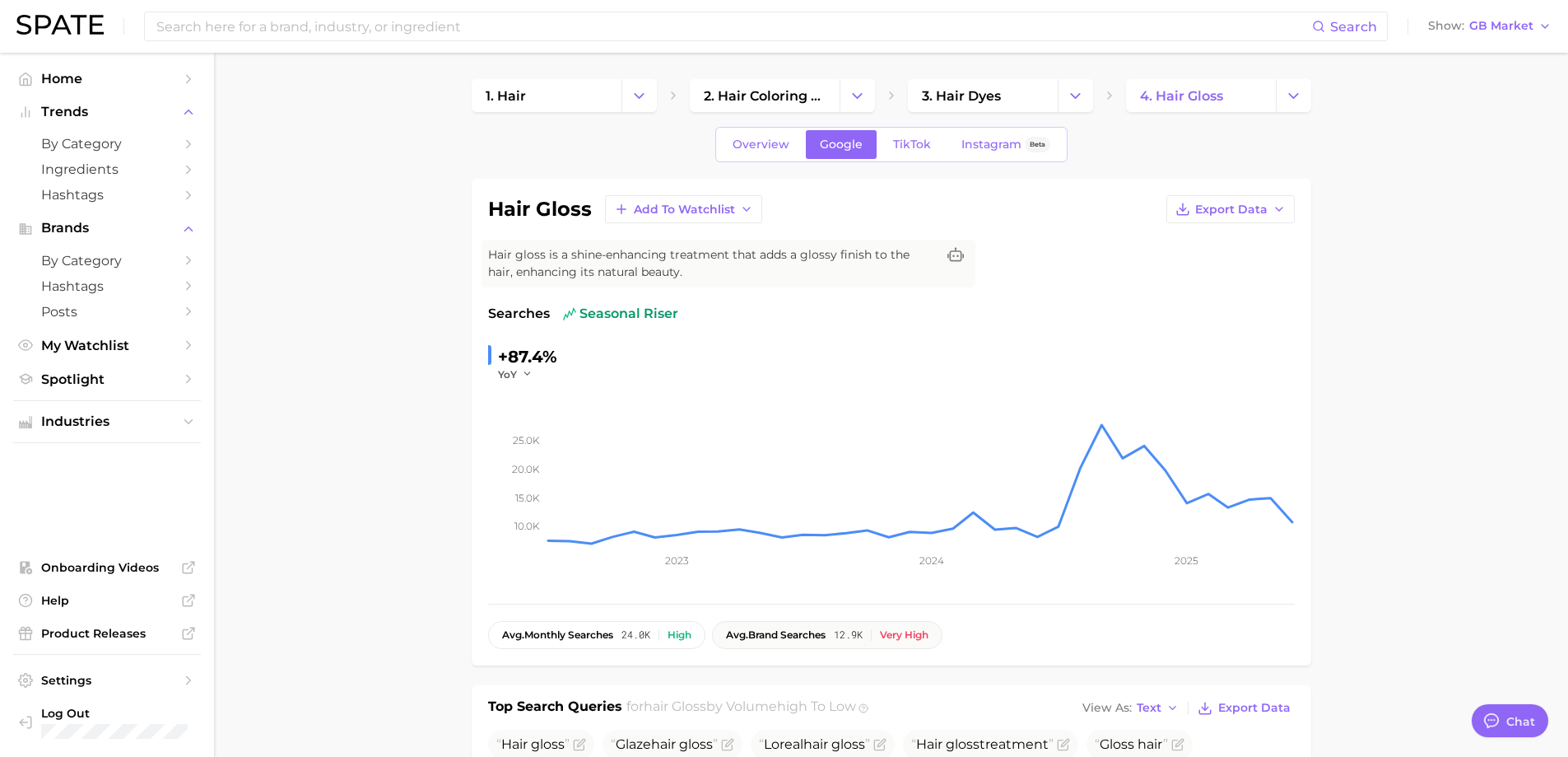
click at [872, 631] on span at bounding box center [871, 635] width 1 height 12
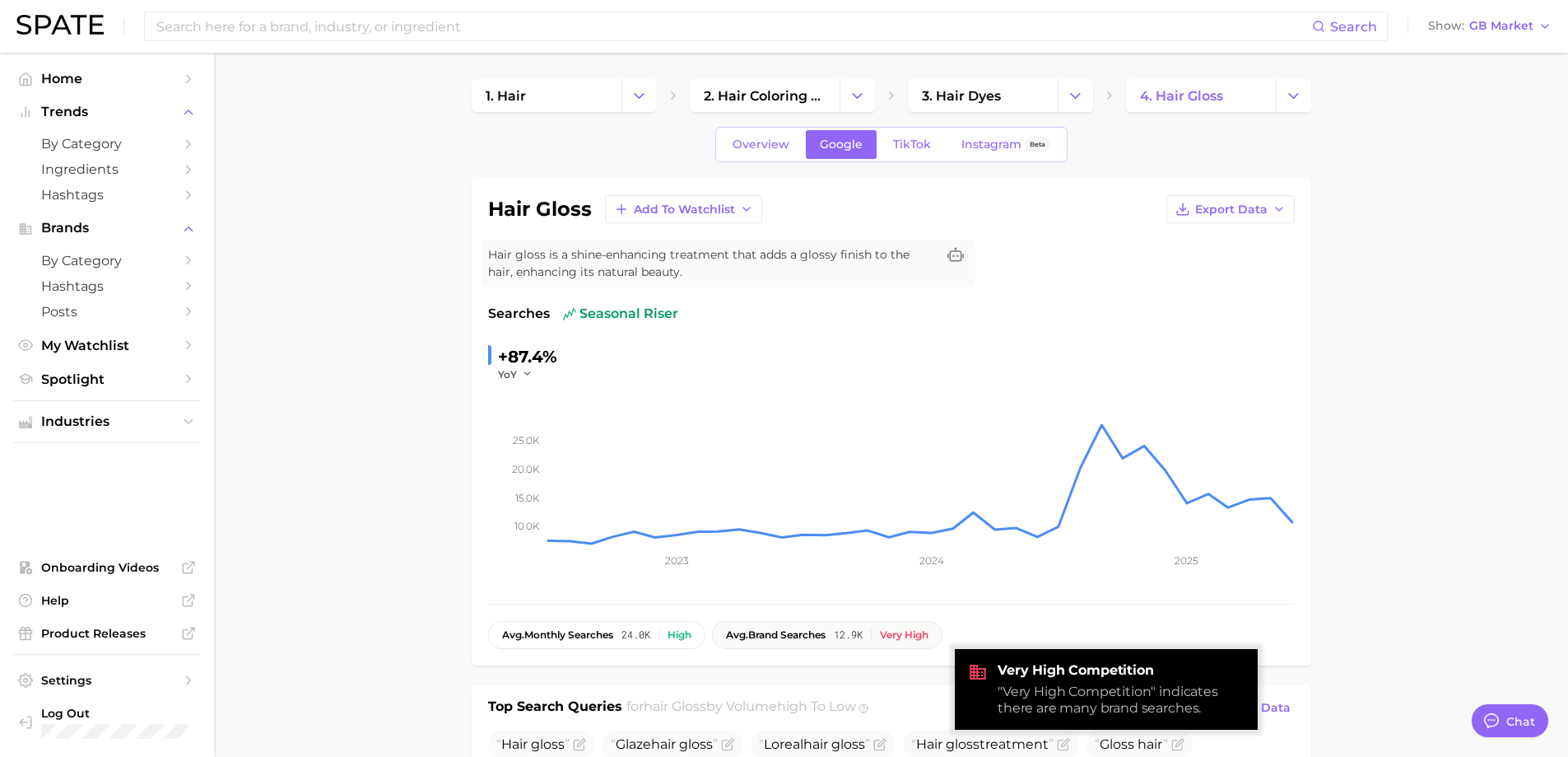
click at [820, 638] on span "avg. brand searches" at bounding box center [776, 635] width 100 height 12
click at [924, 635] on div "Very high" at bounding box center [904, 635] width 49 height 12
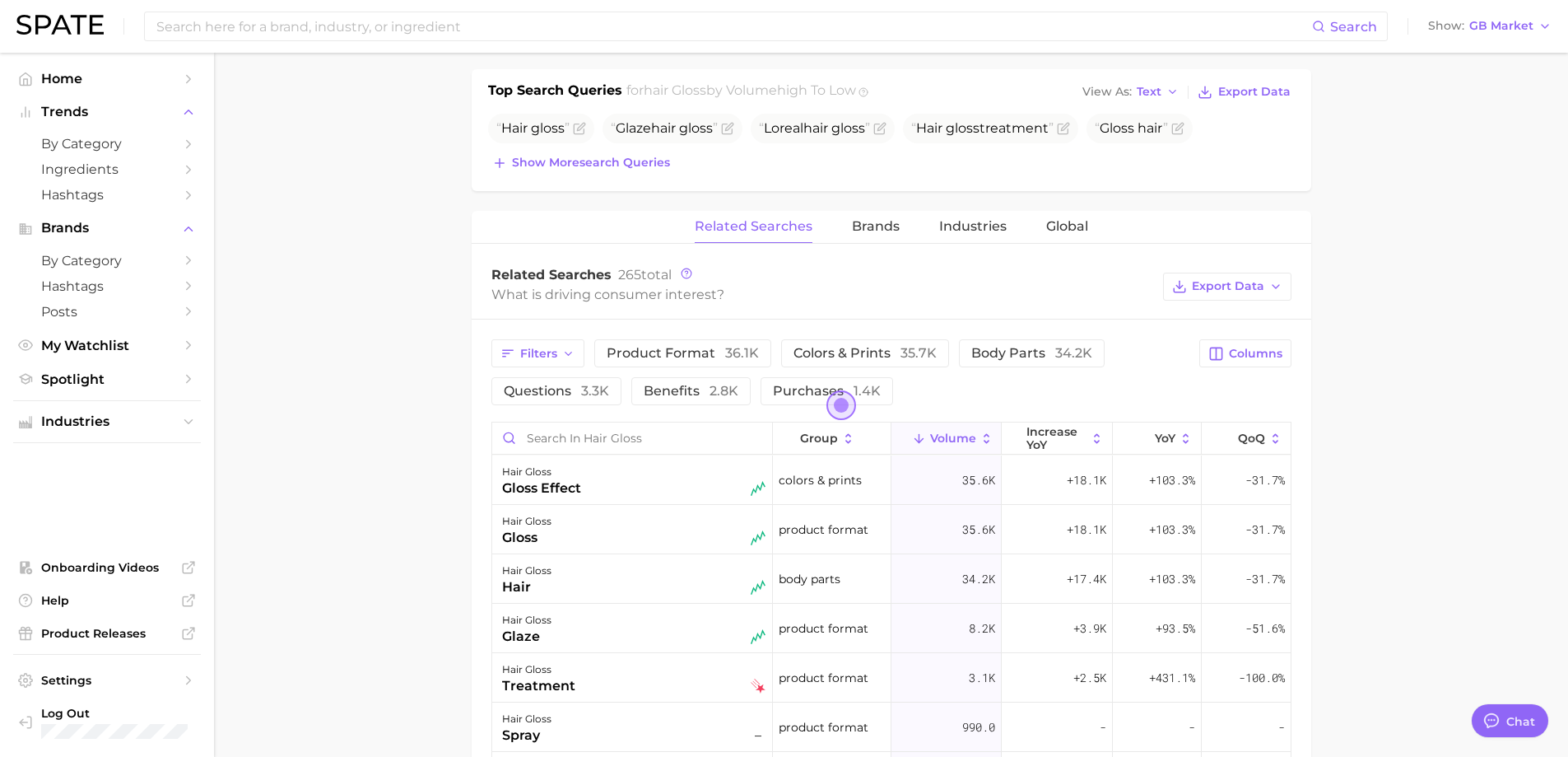
scroll to position [659, 0]
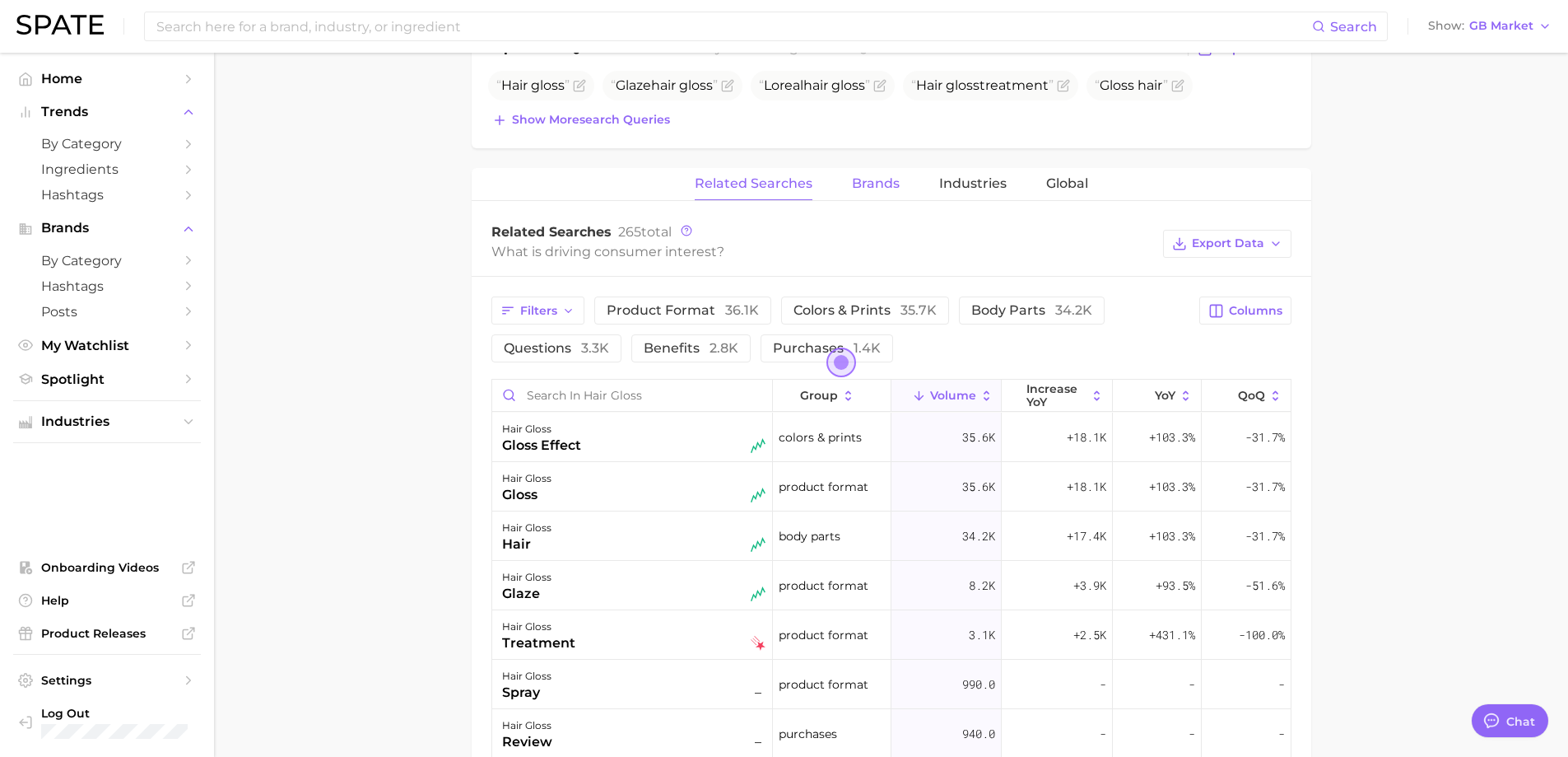
click at [879, 186] on span "Brands" at bounding box center [876, 183] width 48 height 14
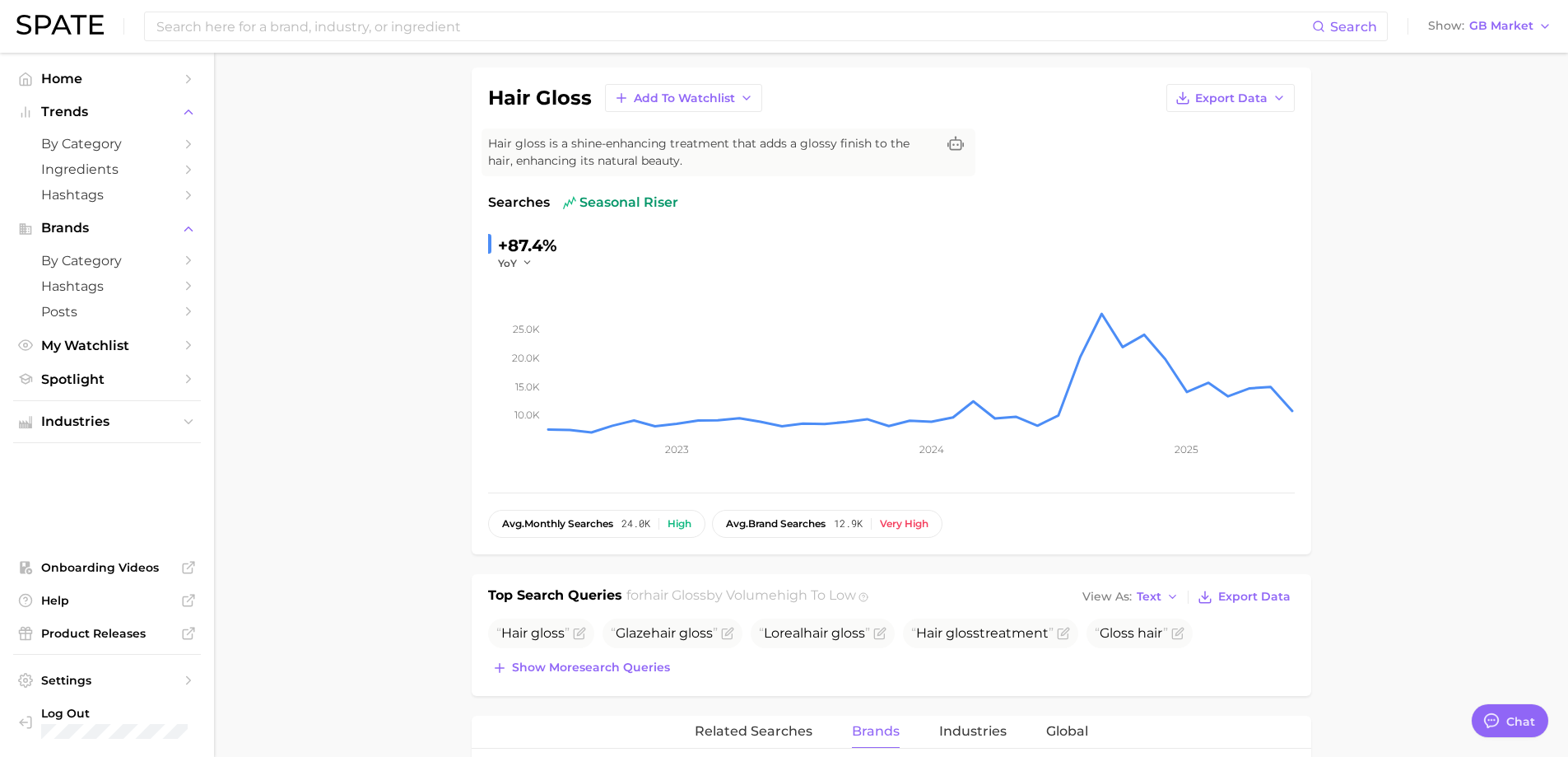
scroll to position [83, 0]
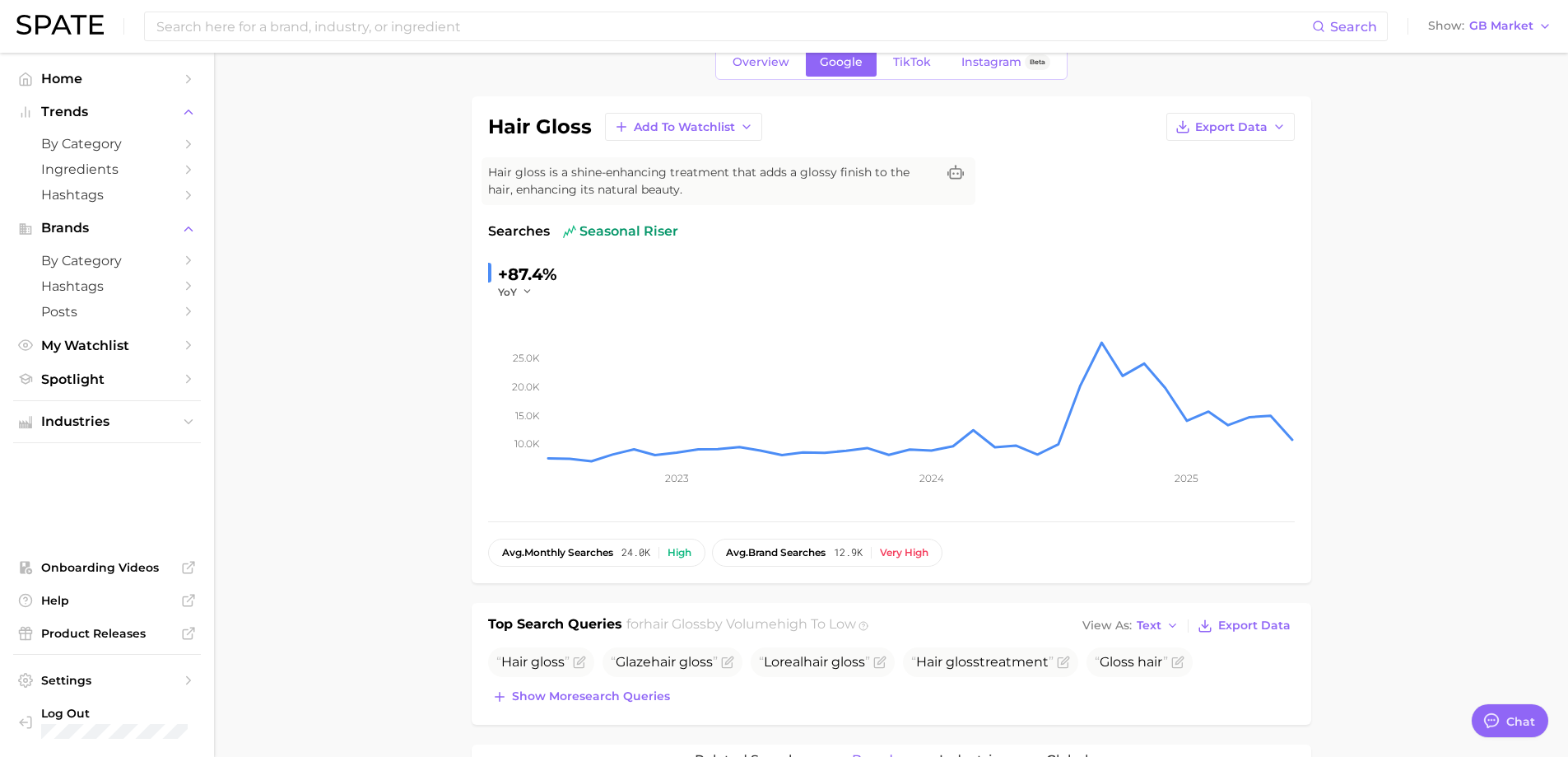
drag, startPoint x: 324, startPoint y: 432, endPoint x: 352, endPoint y: 432, distance: 28.0
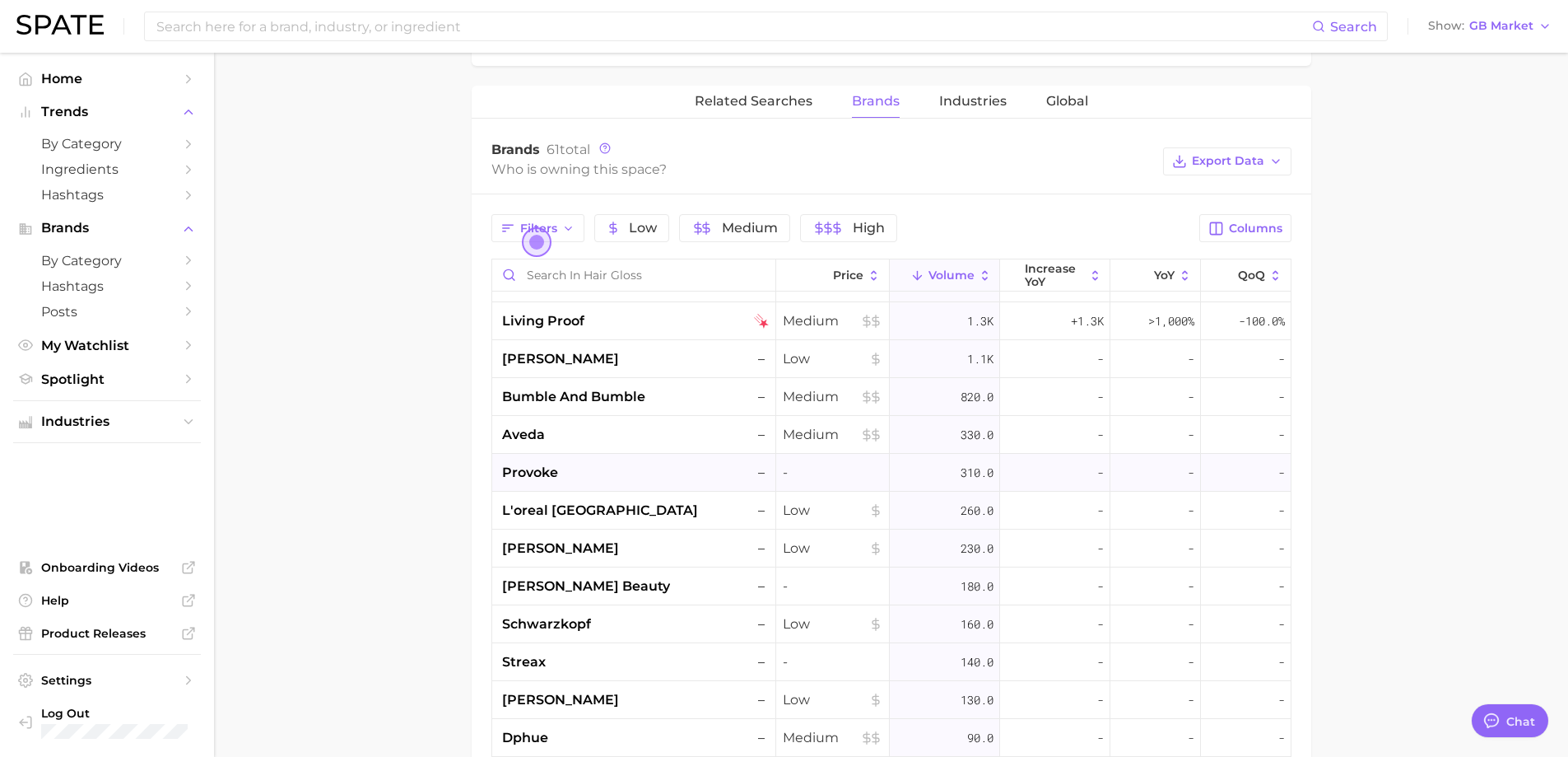
scroll to position [0, 0]
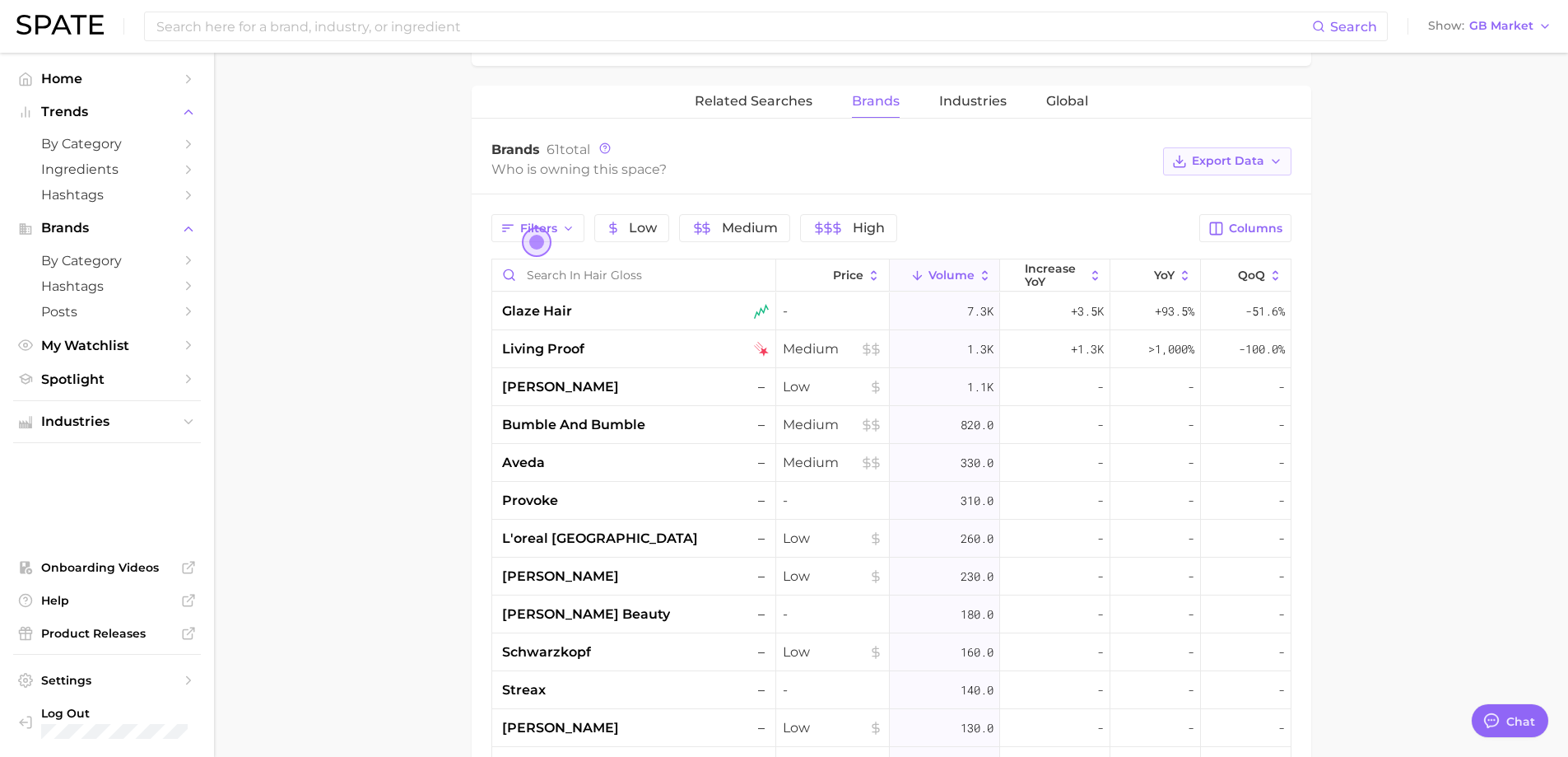
click at [1241, 154] on span "Export Data" at bounding box center [1228, 161] width 72 height 14
click at [1366, 445] on main "1. hair 2. hair coloring products 3. hair dyes 4. hair gloss Overview Google Ti…" at bounding box center [891, 214] width 1354 height 1805
click at [958, 271] on span "Volume" at bounding box center [952, 275] width 46 height 13
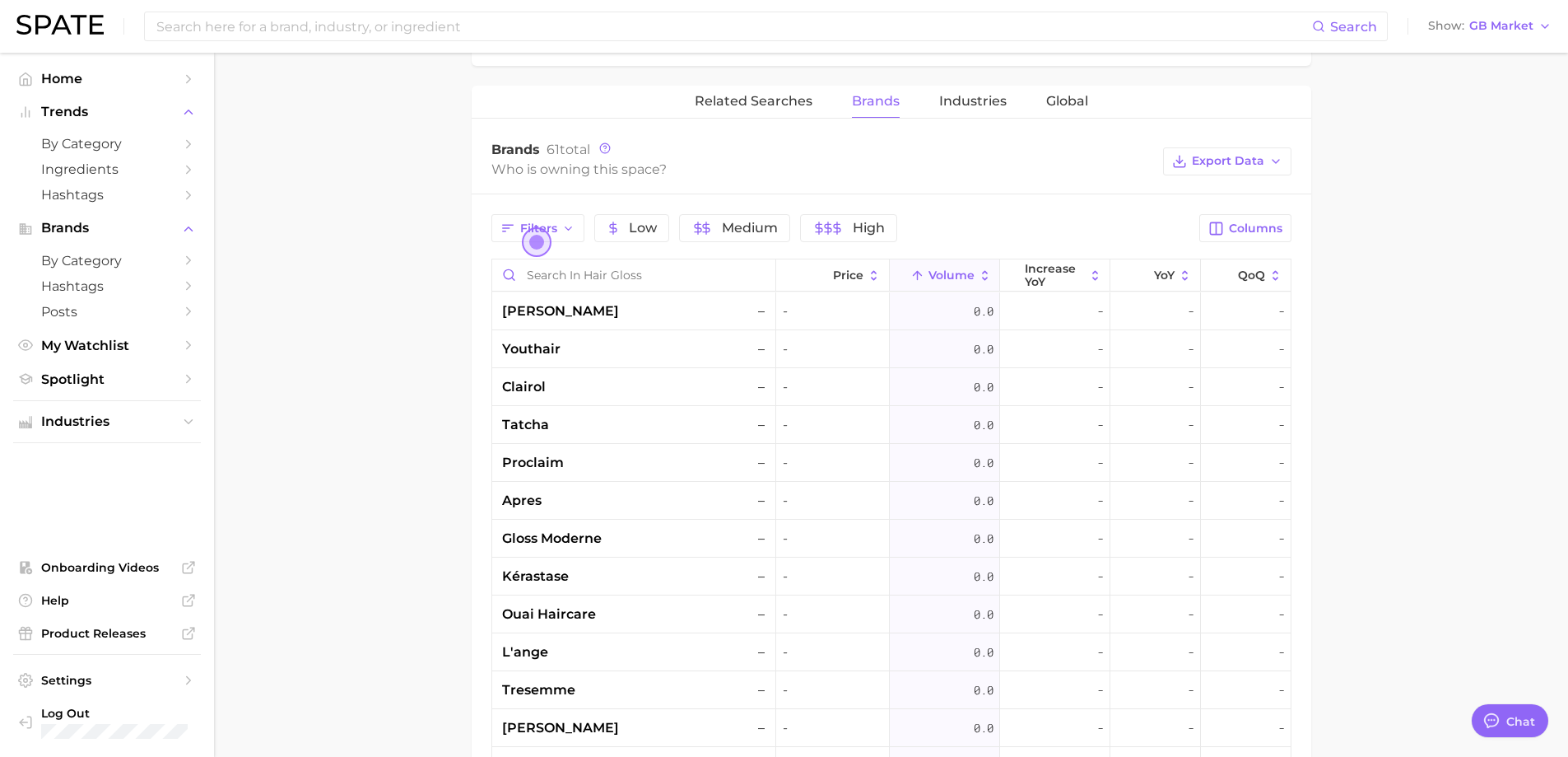
click at [946, 266] on button "Volume" at bounding box center [944, 275] width 111 height 32
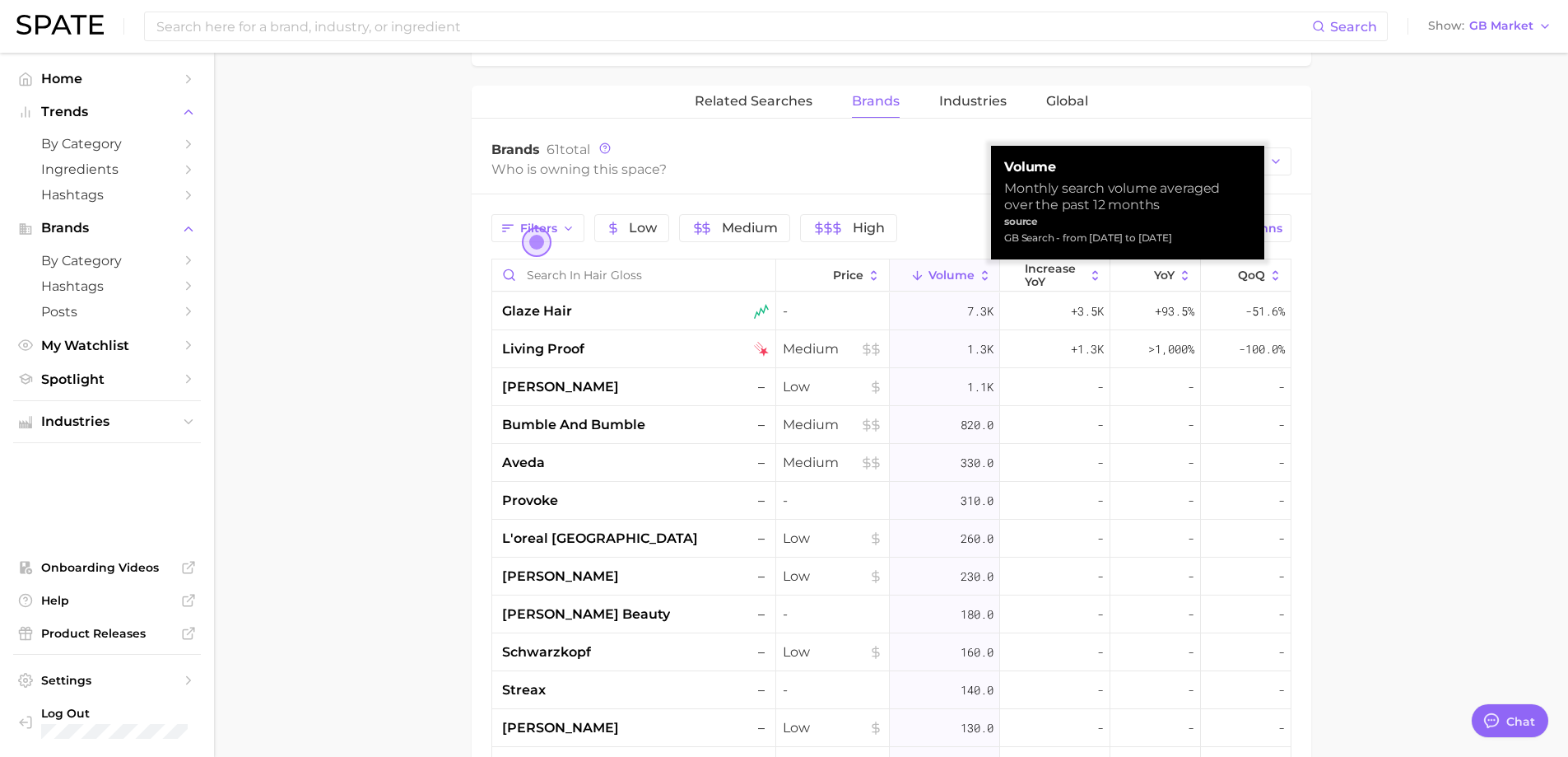
click at [1471, 275] on main "1. hair 2. hair coloring products 3. hair dyes 4. hair gloss Overview Google Ti…" at bounding box center [891, 214] width 1354 height 1805
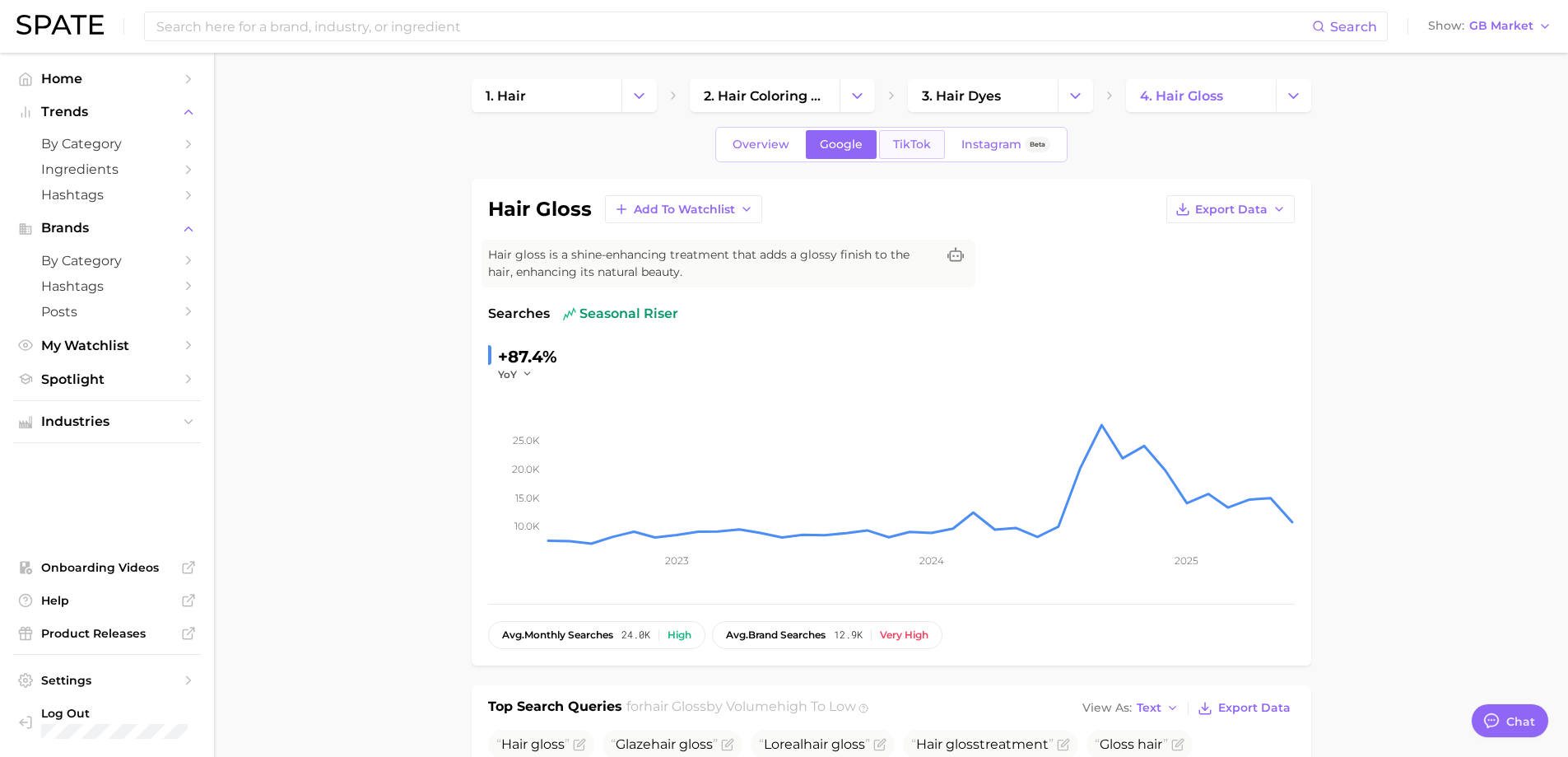
click at [907, 153] on link "TikTok" at bounding box center [911, 144] width 65 height 29
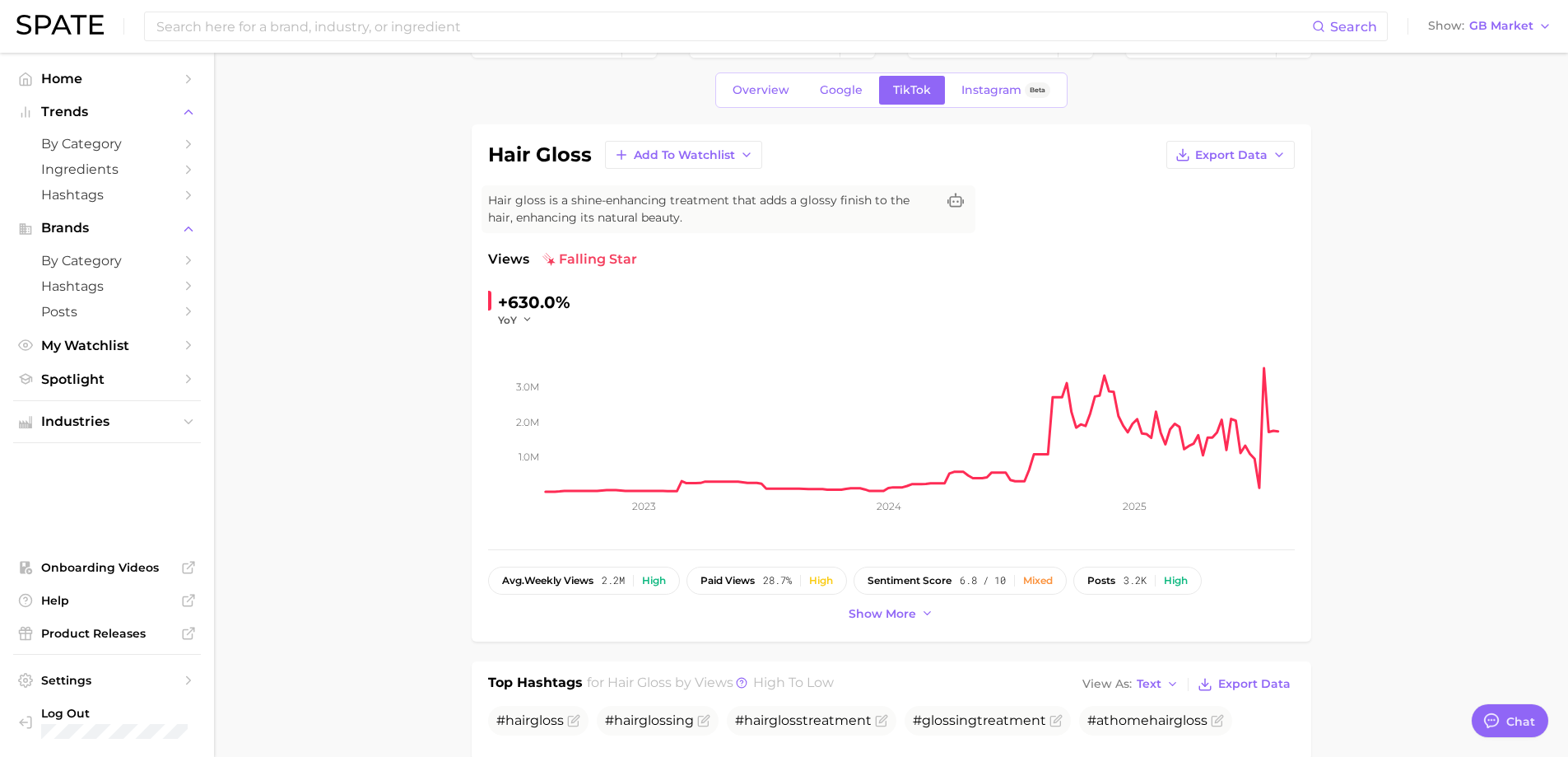
scroll to position [83, 0]
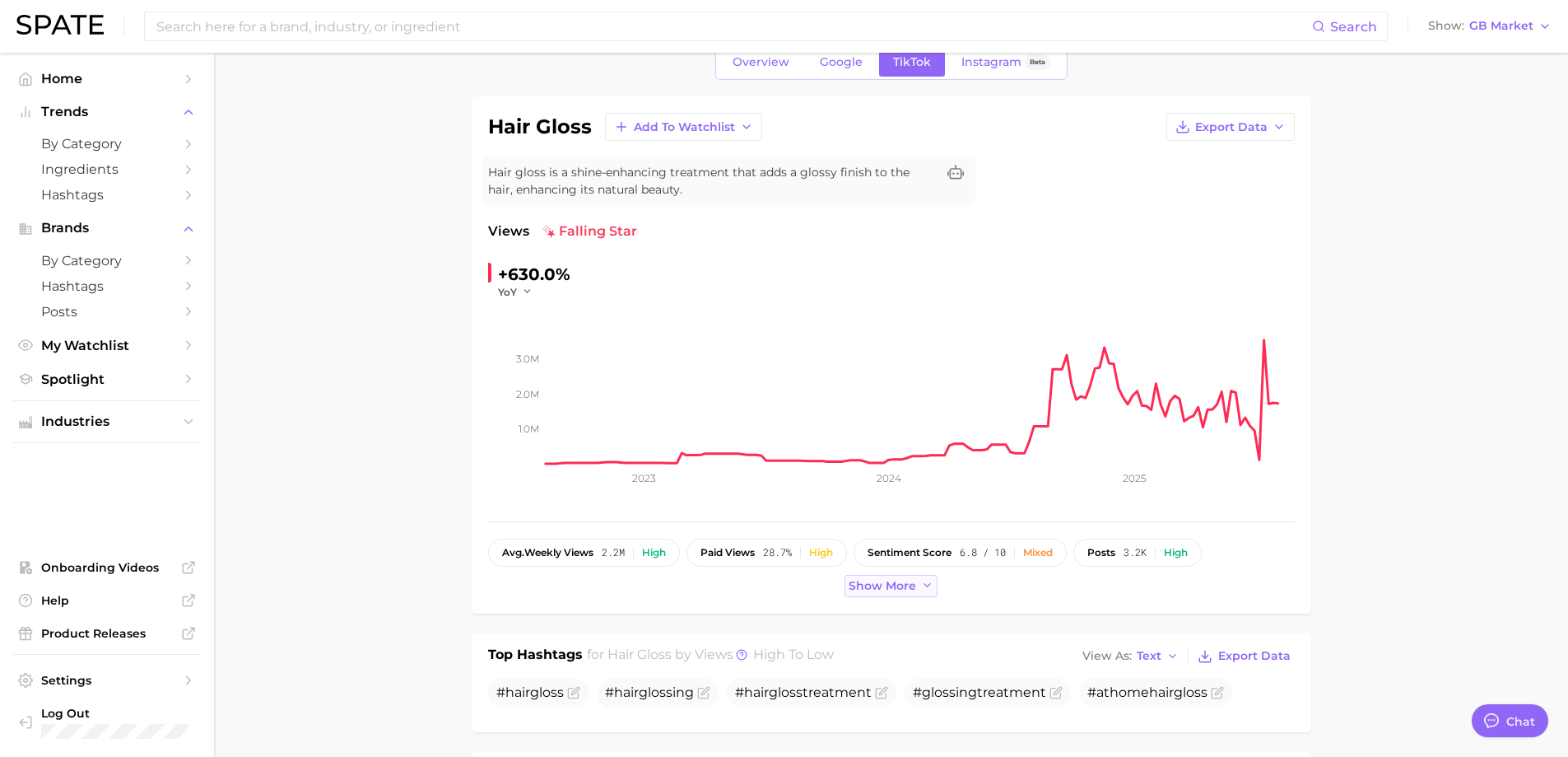
click at [887, 589] on span "Show more" at bounding box center [883, 586] width 67 height 14
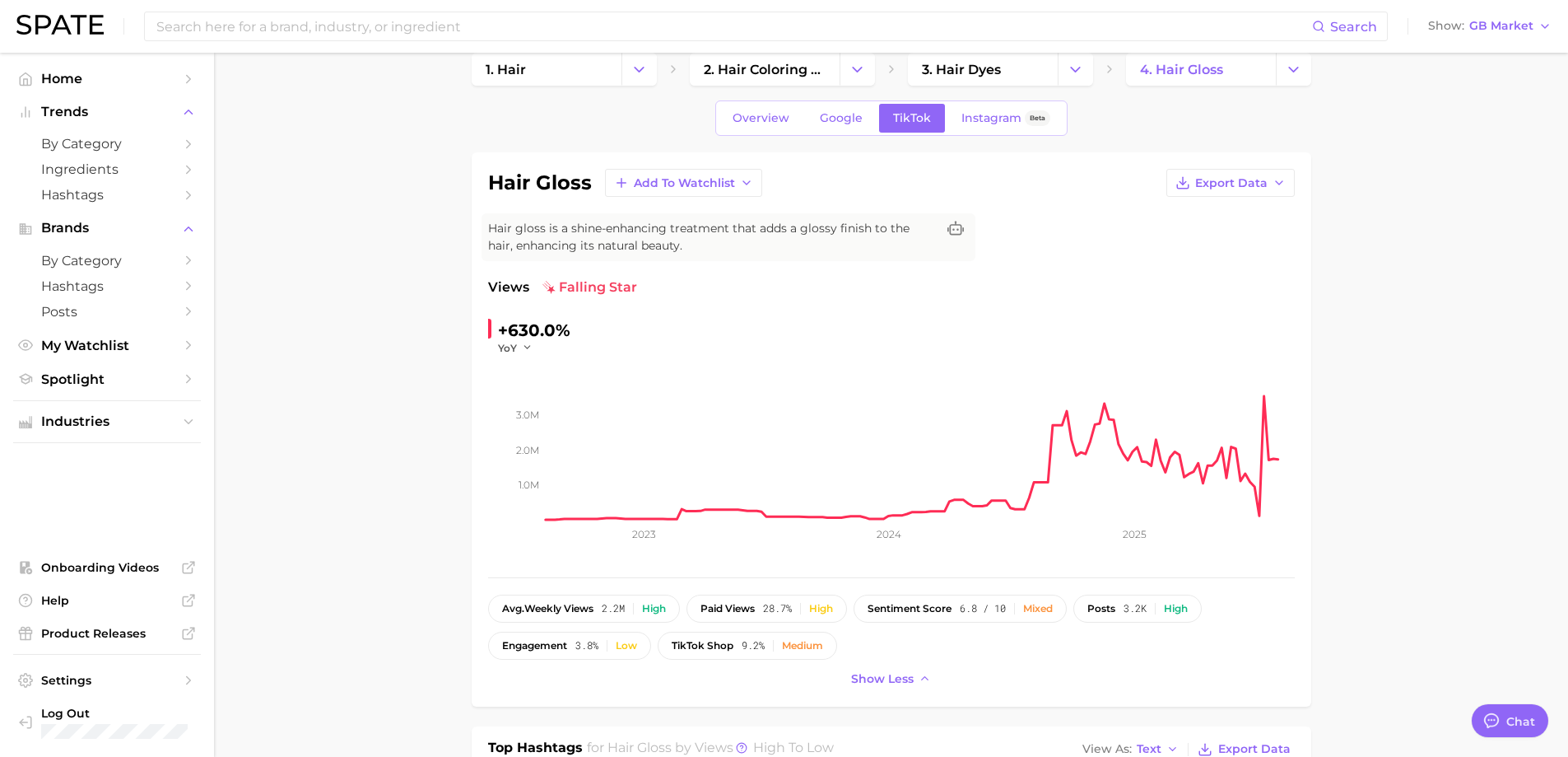
scroll to position [0, 0]
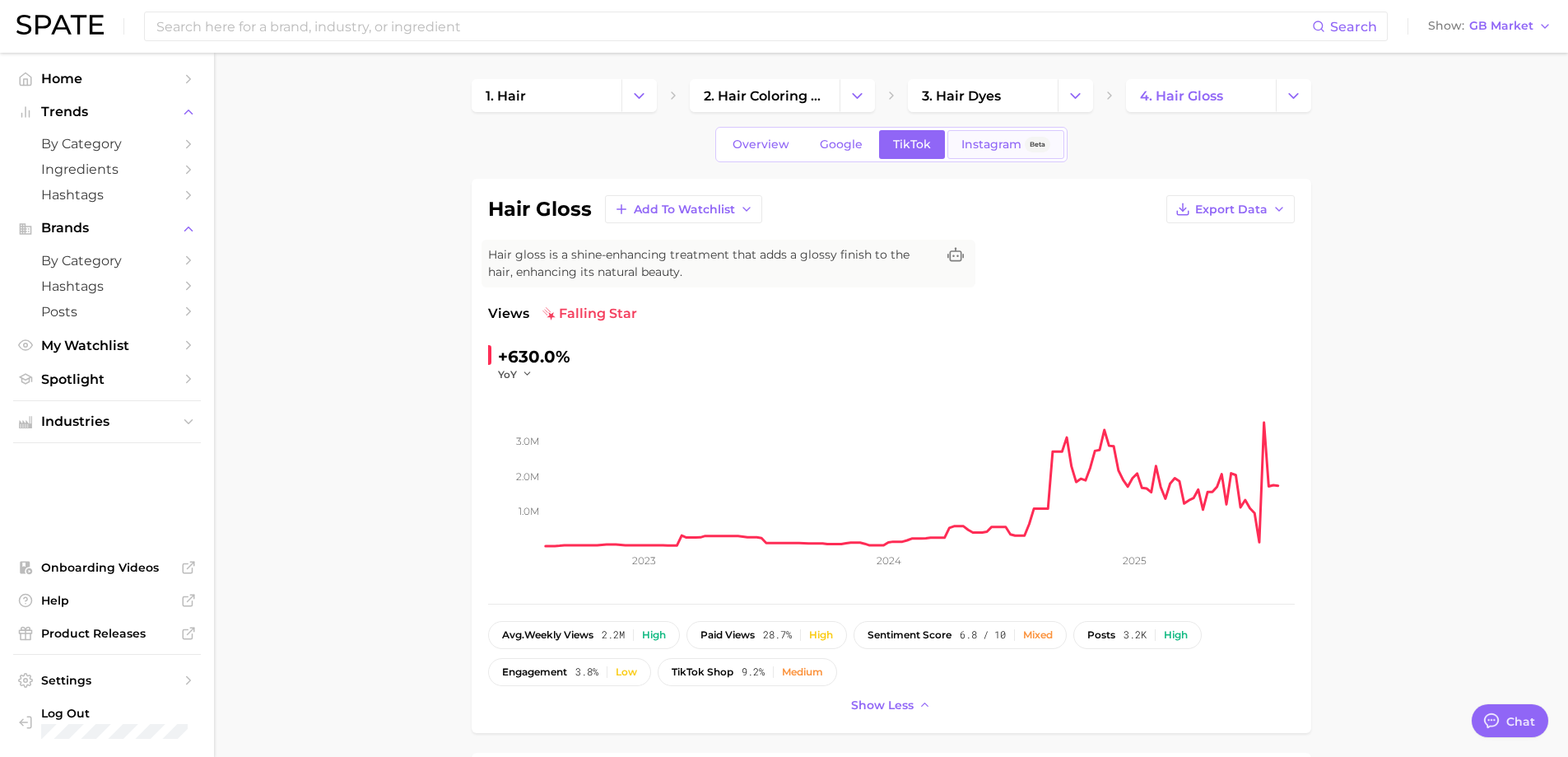
click at [1005, 145] on span "Instagram" at bounding box center [991, 144] width 60 height 14
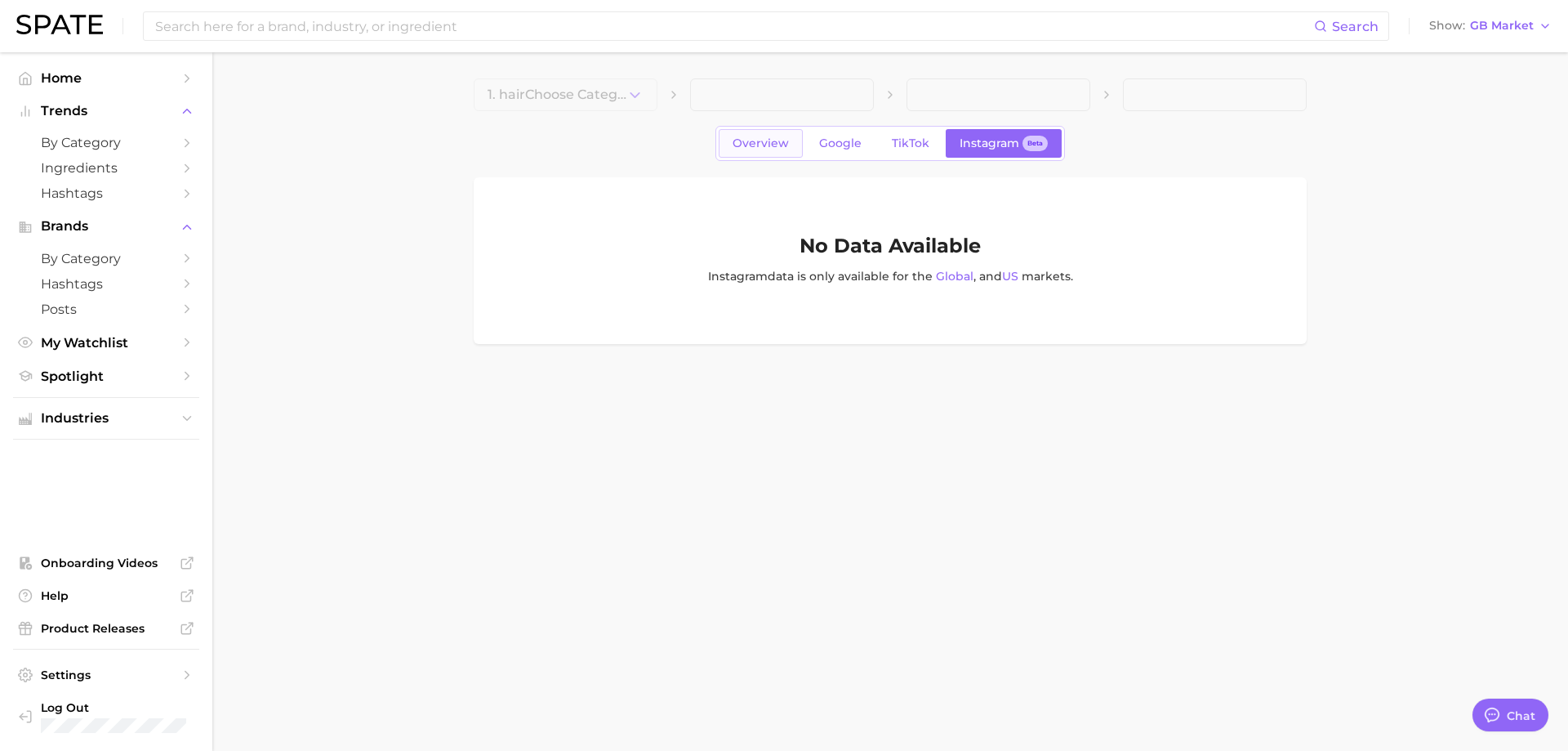
click at [783, 148] on span "Overview" at bounding box center [760, 143] width 56 height 14
